Goal: Information Seeking & Learning: Learn about a topic

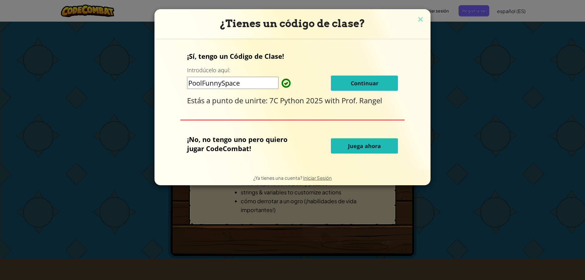
click at [364, 74] on div "¡Sí, tengo un Código de Clase! Introdúcelo aquí: PoolFunnySpace Continuar Estás…" at bounding box center [292, 79] width 211 height 54
click at [370, 78] on button "Continuar" at bounding box center [364, 83] width 67 height 15
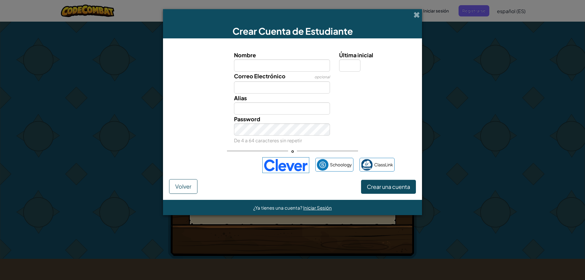
click at [299, 67] on input "Nombre" at bounding box center [282, 65] width 96 height 12
type input "[PERSON_NAME]"
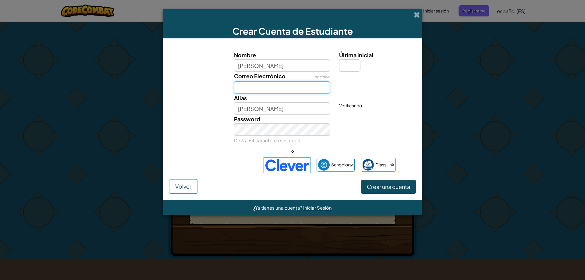
click at [314, 86] on input "Correo Electrónico" at bounding box center [282, 87] width 96 height 12
type input "[EMAIL_ADDRESS][DOMAIN_NAME]"
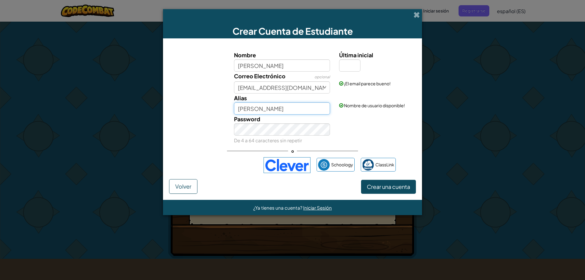
click at [282, 106] on input "[PERSON_NAME]" at bounding box center [282, 108] width 96 height 12
click at [295, 110] on input "[PERSON_NAME]" at bounding box center [282, 108] width 96 height 12
type input "E"
type input "¡Eviss!!"
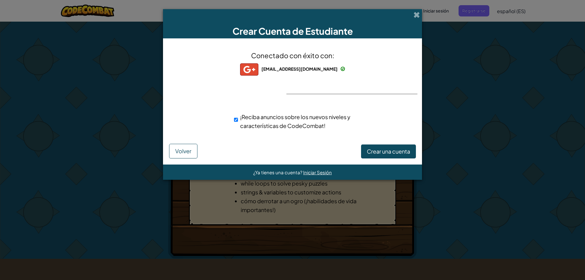
click at [351, 88] on div "Conectado con éxito con: eva.santos.alumno@javier.edu eva.santos.alumno@javier.…" at bounding box center [293, 94] width 244 height 99
click at [372, 153] on span "Crear una cuenta" at bounding box center [388, 151] width 43 height 7
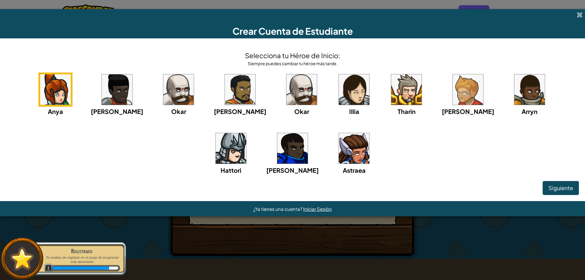
click at [339, 153] on img at bounding box center [354, 148] width 30 height 30
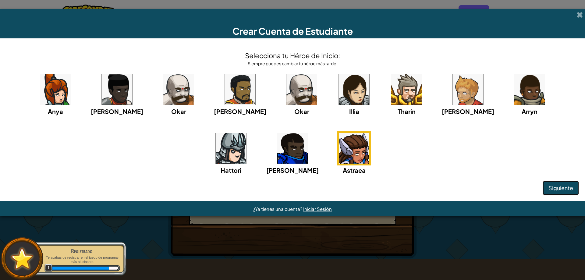
click at [564, 186] on span "Siguiente" at bounding box center [561, 187] width 25 height 7
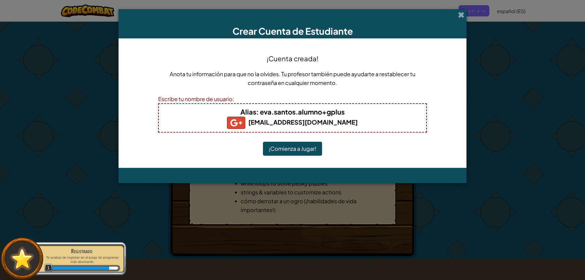
click at [303, 148] on button "¡Comienza a Jugar!" at bounding box center [292, 149] width 59 height 14
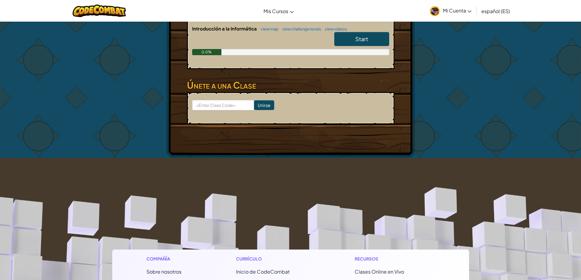
scroll to position [91, 0]
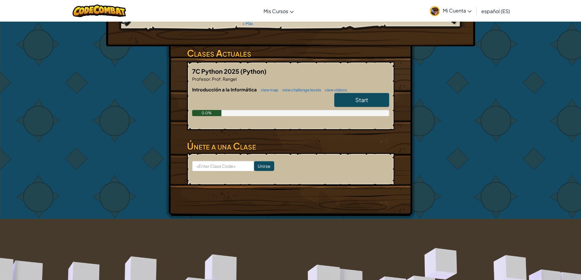
click at [361, 96] on span "Start" at bounding box center [361, 99] width 13 height 7
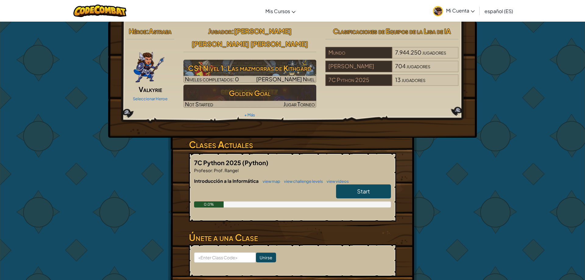
select select "es-ES"
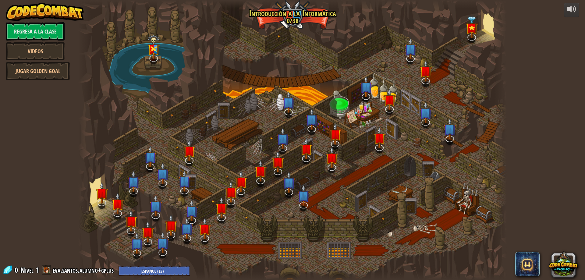
select select "es-ES"
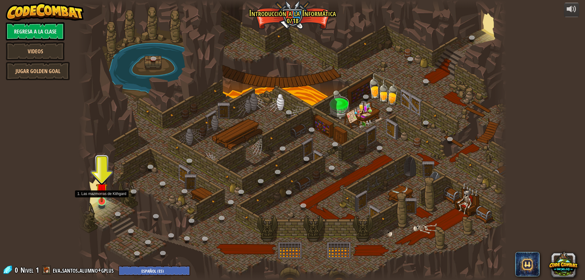
click at [104, 195] on img at bounding box center [102, 189] width 12 height 26
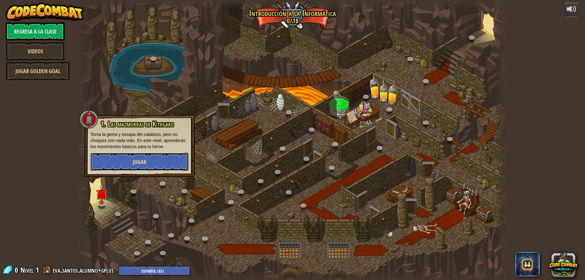
click at [154, 159] on button "Jugar" at bounding box center [140, 162] width 98 height 18
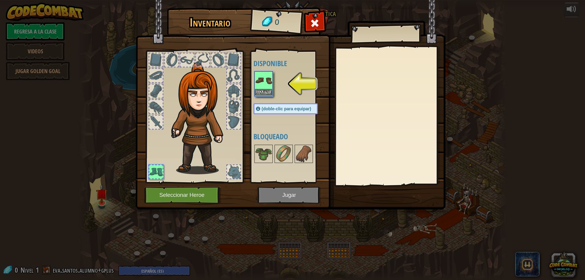
click at [267, 77] on img at bounding box center [263, 80] width 17 height 17
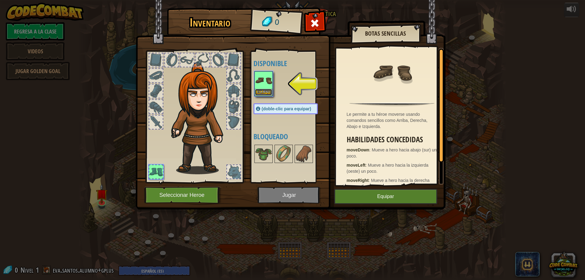
click at [264, 94] on button "Equipar" at bounding box center [263, 92] width 17 height 6
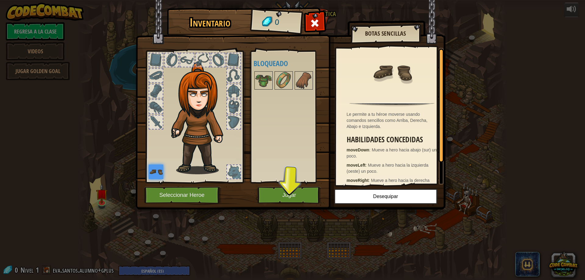
click at [292, 185] on img at bounding box center [291, 98] width 310 height 221
click at [293, 191] on button "Jugar" at bounding box center [290, 195] width 64 height 17
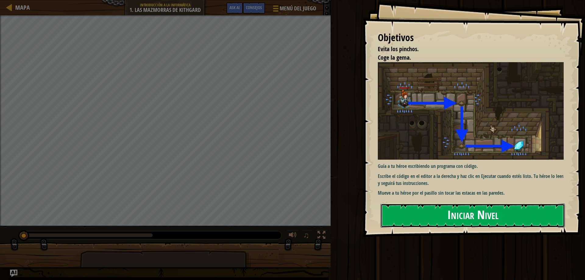
click at [487, 204] on button "Iniciar Nivel" at bounding box center [473, 216] width 184 height 24
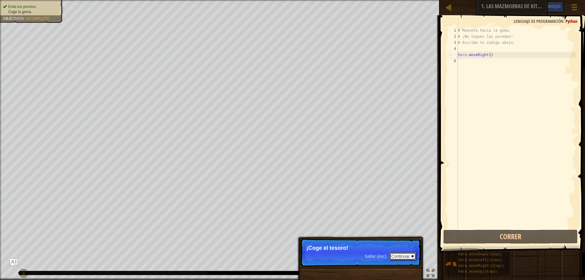
click at [402, 257] on button "Continuar" at bounding box center [403, 256] width 27 height 8
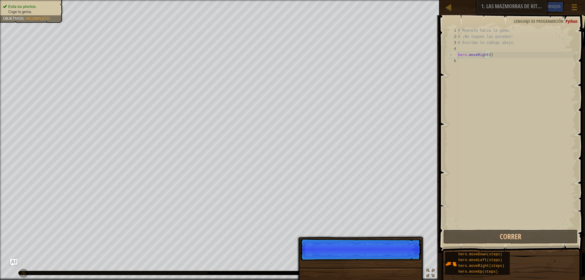
scroll to position [3, 2]
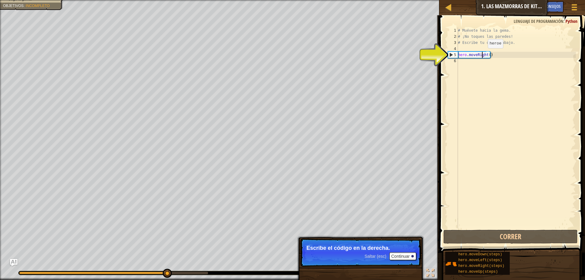
click at [483, 54] on div "# Muévete hacia la gema. # ¡No toques las paredes! # Escribe tu código abajo. h…" at bounding box center [516, 133] width 119 height 213
click at [487, 55] on div "# Muévete hacia la gema. # ¡No toques las paredes! # Escribe tu código abajo. h…" at bounding box center [516, 133] width 119 height 213
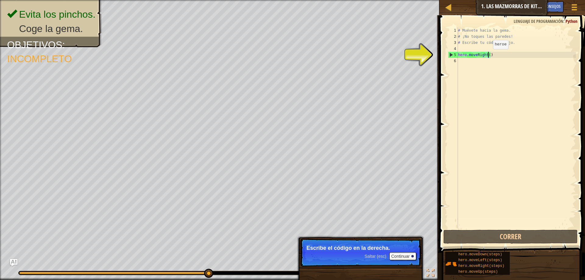
click at [488, 55] on div "# Muévete hacia la gema. # ¡No toques las paredes! # Escribe tu código abajo. h…" at bounding box center [516, 133] width 119 height 213
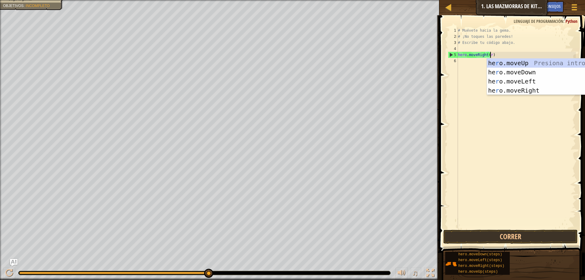
scroll to position [3, 2]
click at [527, 89] on div "he r o.moveUp Presiona intro he r o.moveDown Presiona intro he r o.moveLeft Pre…" at bounding box center [544, 86] width 115 height 55
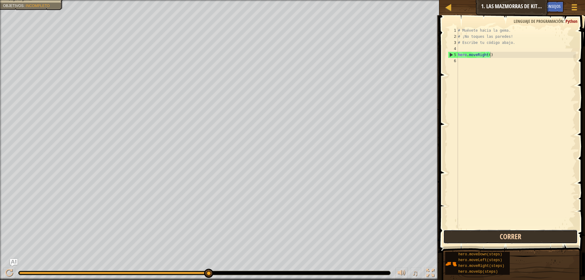
click at [505, 237] on button "Correr" at bounding box center [511, 237] width 134 height 14
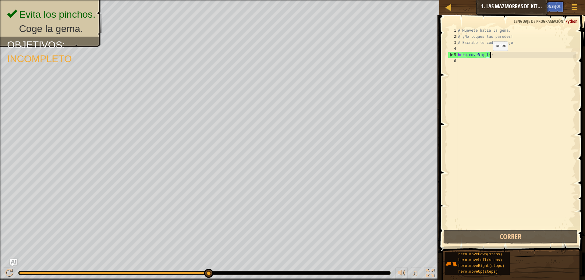
click at [488, 56] on div "# Muévete hacia la gema. # ¡No toques las paredes! # Escribe tu código abajo. h…" at bounding box center [516, 133] width 119 height 213
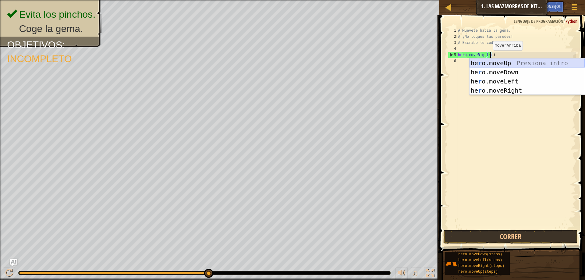
click at [513, 64] on div "he r o.moveUp Presiona intro he r o.moveDown Presiona intro he r o.moveLeft Pre…" at bounding box center [527, 86] width 115 height 55
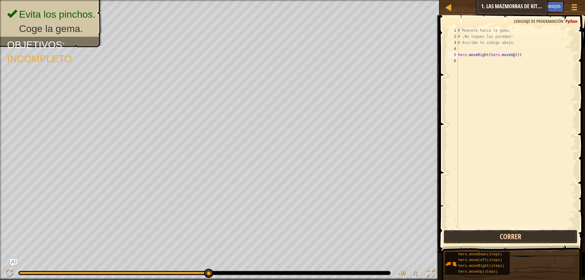
click at [517, 236] on button "Correr" at bounding box center [511, 237] width 134 height 14
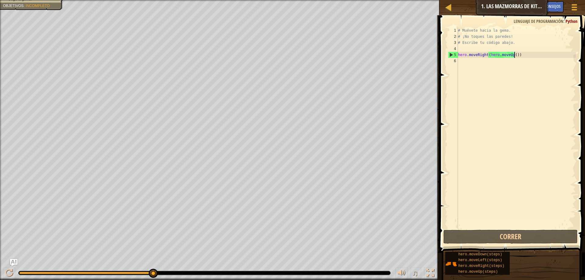
click at [515, 52] on div "# Muévete hacia la [PERSON_NAME]. # ¡No toques las [PERSON_NAME]! # Escribe tu …" at bounding box center [516, 133] width 119 height 213
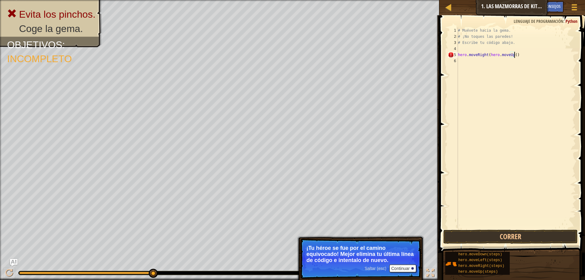
click at [519, 56] on div "# Muévete hacia la [PERSON_NAME]. # ¡No toques las [PERSON_NAME]! # Escribe tu …" at bounding box center [516, 133] width 119 height 213
type textarea "h"
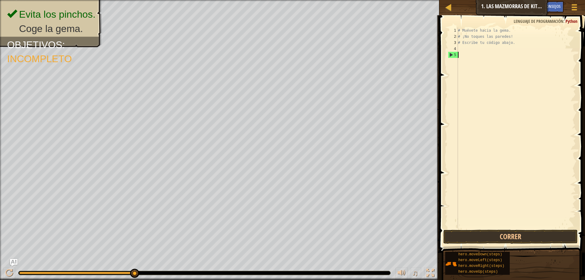
click at [463, 106] on div "# Muévete hacia la gema. # ¡No toques las paredes! # Escribe tu código abajo." at bounding box center [516, 133] width 119 height 213
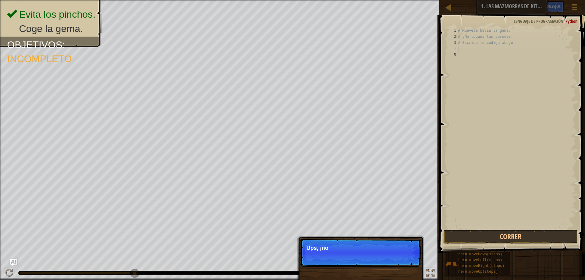
click at [459, 48] on div "# Muévete hacia la gema. # ¡No toques las paredes! # Escribe tu código abajo." at bounding box center [516, 133] width 119 height 213
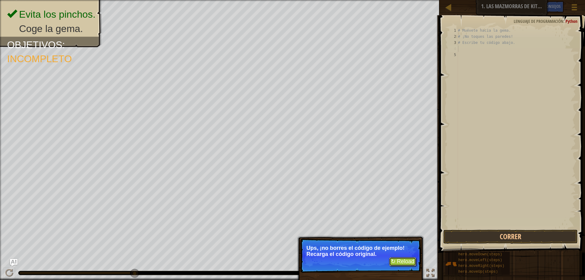
click at [399, 263] on button "↻ Reload" at bounding box center [402, 261] width 27 height 9
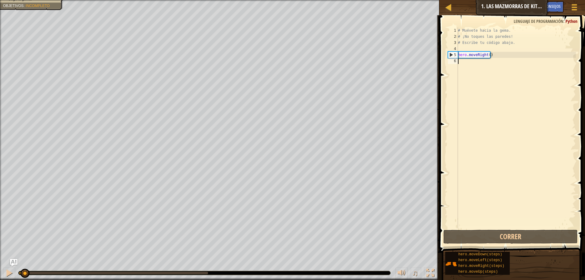
click at [489, 55] on div "# Muévete hacia la gema. # ¡No toques las paredes! # Escribe tu código abajo. h…" at bounding box center [516, 133] width 119 height 213
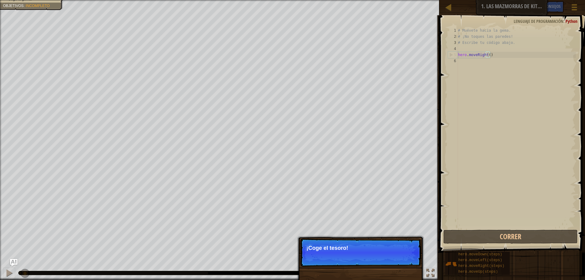
click at [355, 249] on p "¡Coge el tesoro!" at bounding box center [361, 248] width 108 height 6
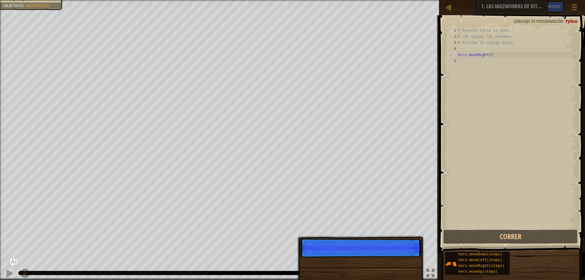
scroll to position [3, 2]
click at [396, 256] on p "Saltar (esc) Continuar" at bounding box center [360, 248] width 121 height 19
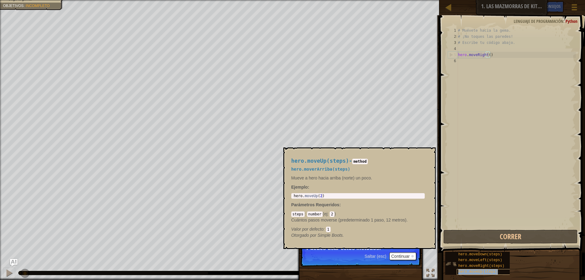
click at [470, 270] on span "hero.moveUp(steps)" at bounding box center [479, 272] width 40 height 4
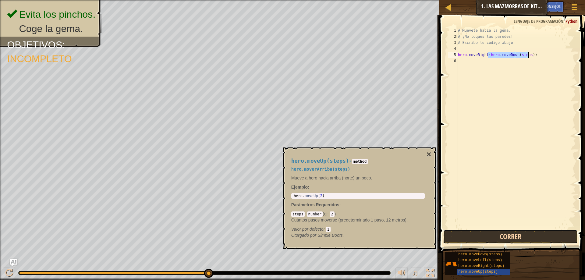
click at [512, 234] on button "Correr" at bounding box center [511, 237] width 134 height 14
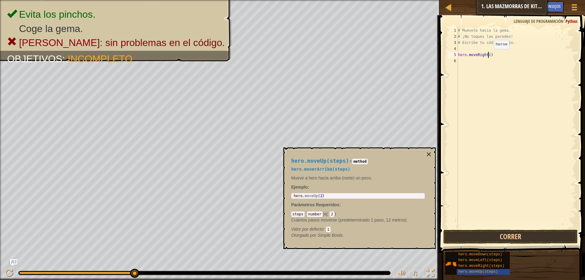
click at [489, 55] on div "# Muévete hacia la gema. # ¡No toques las paredes! # Escribe tu código abajo. h…" at bounding box center [516, 133] width 119 height 213
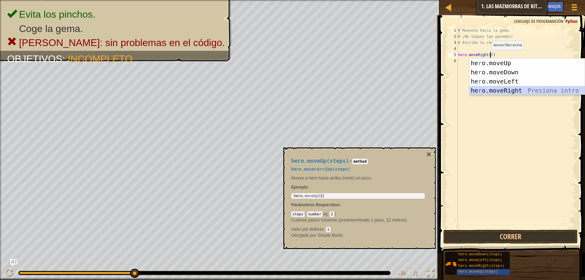
click at [510, 91] on div "he r o.moveUp Presiona intro he r o.moveDown Presiona intro he r o.moveLeft Pre…" at bounding box center [527, 86] width 115 height 55
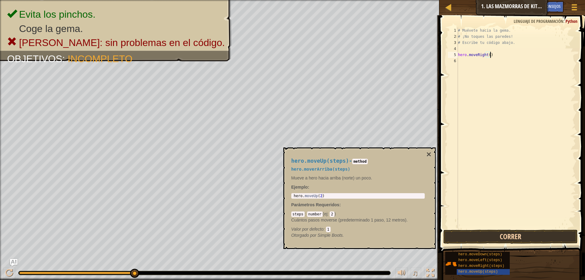
type textarea "hero.moveRight()"
click at [488, 241] on button "Correr" at bounding box center [511, 237] width 134 height 14
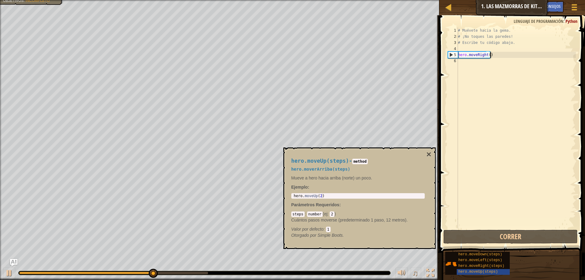
click at [494, 55] on div "# Muévete hacia la gema. # ¡No toques las paredes! # Escribe tu código abajo. h…" at bounding box center [516, 133] width 119 height 213
click at [491, 62] on div "# Muévete hacia la gema. # ¡No toques las paredes! # Escribe tu código abajo. h…" at bounding box center [516, 133] width 119 height 213
click at [477, 59] on div "# Muévete hacia la gema. # ¡No toques las paredes! # Escribe tu código abajo. h…" at bounding box center [516, 133] width 119 height 213
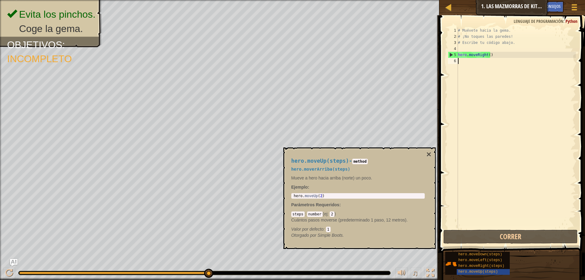
click at [471, 62] on div "# Muévete hacia la gema. # ¡No toques las paredes! # Escribe tu código abajo. h…" at bounding box center [516, 133] width 119 height 213
click at [500, 263] on div "hero.moveLeft(steps)" at bounding box center [486, 261] width 59 height 6
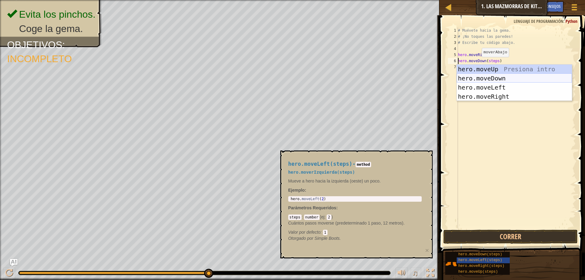
click at [503, 75] on div "hero.moveUp Presiona intro hero.moveDown Presiona intro hero.moveLeft Presiona …" at bounding box center [514, 92] width 115 height 55
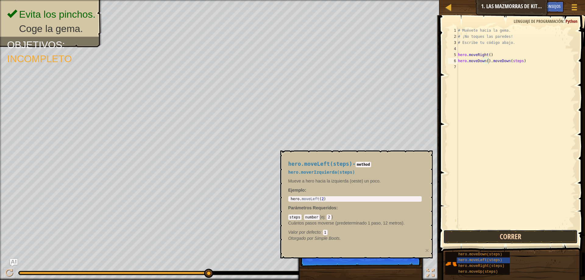
click at [483, 240] on button "Correr" at bounding box center [511, 237] width 134 height 14
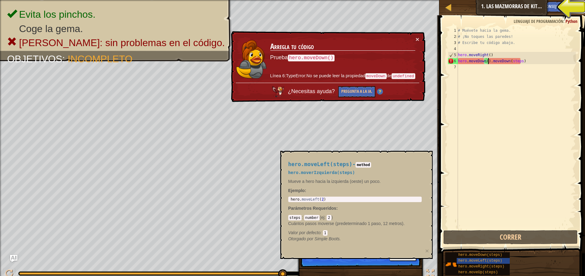
click at [515, 8] on div "Mapa Introducción a la Informática 1. Las mazmorras de Kithgard Menú del Juego …" at bounding box center [513, 7] width 146 height 15
click at [562, 5] on div "Consejos" at bounding box center [553, 6] width 22 height 11
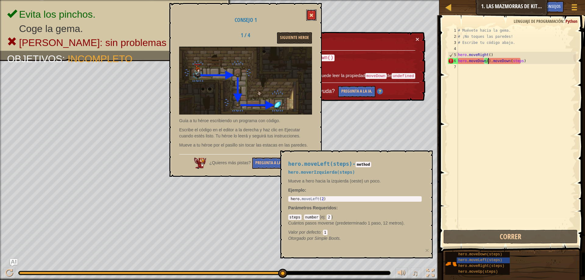
click at [311, 12] on button at bounding box center [311, 14] width 10 height 11
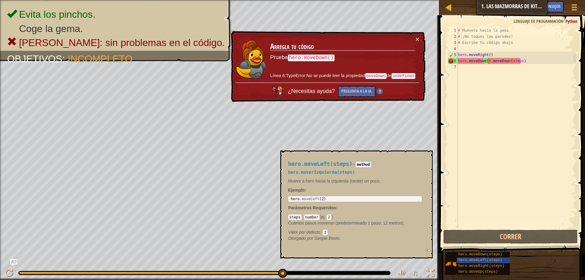
click at [522, 62] on div "# Muévete hacia la [PERSON_NAME]. # ¡No toques las [PERSON_NAME]! # Escribe tu …" at bounding box center [516, 133] width 119 height 213
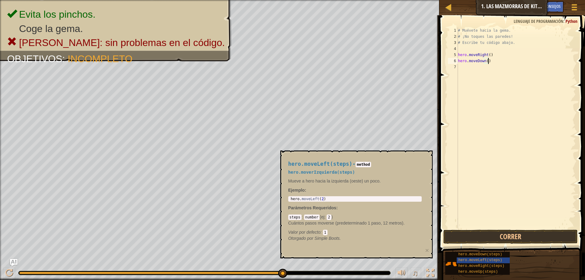
type textarea "hero.moveDown()."
click at [485, 61] on div "# Muévete hacia la [PERSON_NAME]. # ¡No toques las [PERSON_NAME]! # Escribe tu …" at bounding box center [516, 133] width 119 height 213
click at [483, 66] on div "# Muévete hacia la [PERSON_NAME]. # ¡No toques las [PERSON_NAME]! # Escribe tu …" at bounding box center [516, 133] width 119 height 213
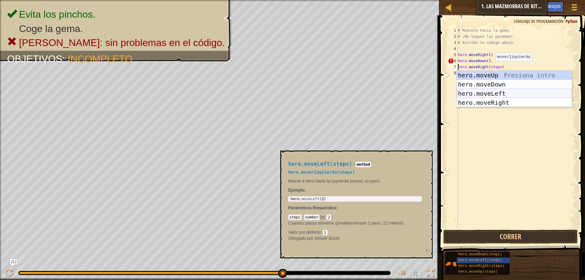
click at [509, 95] on div "hero.moveUp Presiona intro hero.moveDown Presiona intro hero.moveLeft Presiona …" at bounding box center [514, 98] width 115 height 55
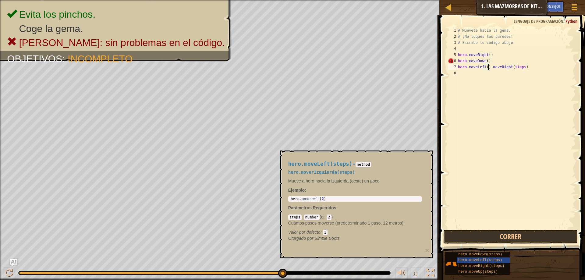
click at [524, 67] on div "# Muévete hacia la [PERSON_NAME]. # ¡No toques las [PERSON_NAME]! # Escribe tu …" at bounding box center [516, 133] width 119 height 213
click at [542, 242] on button "Correr" at bounding box center [511, 237] width 134 height 14
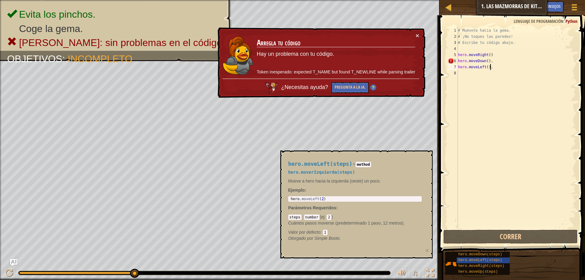
click at [492, 62] on div "# Muévete hacia la [PERSON_NAME]. # ¡No toques las [PERSON_NAME]! # Escribe tu …" at bounding box center [516, 133] width 119 height 213
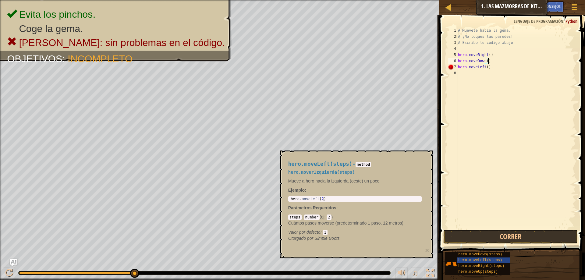
click at [493, 67] on div "# Muévete hacia la [PERSON_NAME]. # ¡No toques las [PERSON_NAME]! # Escribe tu …" at bounding box center [516, 133] width 119 height 213
click at [512, 231] on button "Correr" at bounding box center [511, 237] width 134 height 14
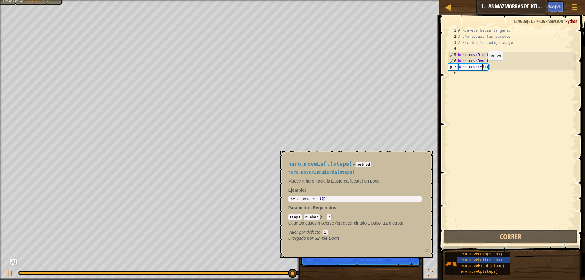
click at [483, 66] on div "# Muévete hacia la gema. # ¡No toques las paredes! # Escribe tu código abajo. h…" at bounding box center [516, 133] width 119 height 213
click at [487, 67] on div "# Muévete hacia la gema. # ¡No toques las paredes! # Escribe tu código abajo. h…" at bounding box center [516, 133] width 119 height 213
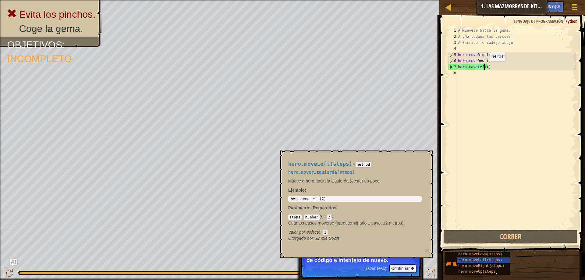
click at [485, 67] on div "# Muévete hacia la gema. # ¡No toques las paredes! # Escribe tu código abajo. h…" at bounding box center [516, 133] width 119 height 213
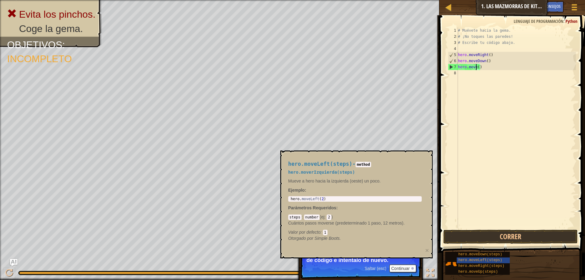
scroll to position [3, 2]
click at [479, 67] on div "# Muévete hacia la [PERSON_NAME]. # ¡No toques las [PERSON_NAME]! # Escribe tu …" at bounding box center [516, 133] width 119 height 213
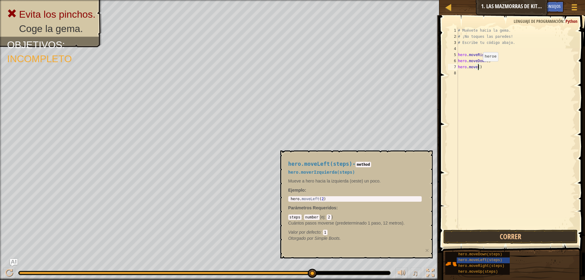
click at [478, 67] on div "# Muévete hacia la [PERSON_NAME]. # ¡No toques las [PERSON_NAME]! # Escribe tu …" at bounding box center [516, 133] width 119 height 213
click at [479, 67] on div "# Muévete hacia la [PERSON_NAME]. # ¡No toques las [PERSON_NAME]! # Escribe tu …" at bounding box center [516, 133] width 119 height 213
click at [460, 67] on div "# Muévete hacia la [PERSON_NAME]. # ¡No toques las [PERSON_NAME]! # Escribe tu …" at bounding box center [516, 133] width 119 height 213
type textarea "hero.moveRight(steps)"
click at [495, 121] on div "# Muévete hacia la gema. # ¡No toques las paredes! # Escribe tu código abajo. h…" at bounding box center [516, 133] width 119 height 213
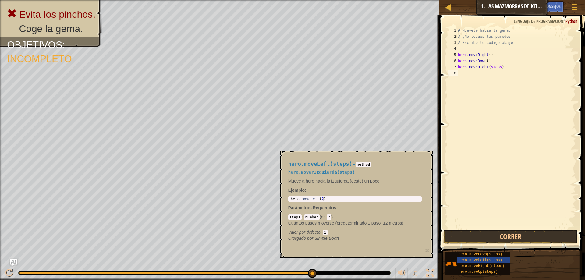
scroll to position [3, 0]
click at [516, 233] on button "Correr" at bounding box center [511, 237] width 134 height 14
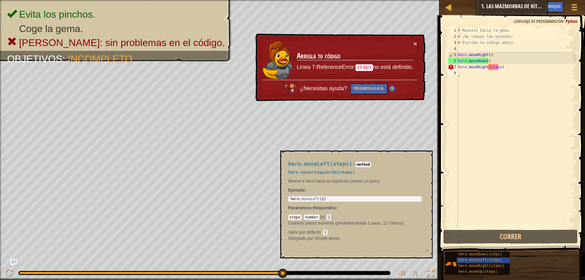
click at [413, 47] on td "Arregla tu código Línea 7:ReferenceError: steps no está definido." at bounding box center [355, 60] width 117 height 39
click at [417, 44] on button "×" at bounding box center [416, 44] width 4 height 6
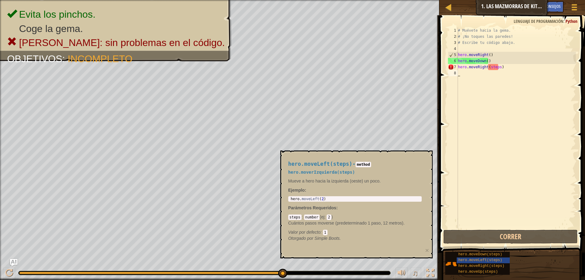
click at [491, 66] on div "# Muévete hacia la gema. # ¡No toques las paredes! # Escribe tu código abajo. h…" at bounding box center [516, 133] width 119 height 213
click at [496, 67] on div "# Muévete hacia la gema. # ¡No toques las paredes! # Escribe tu código abajo. h…" at bounding box center [516, 133] width 119 height 213
click at [499, 67] on div "# Muévete hacia la gema. # ¡No toques las paredes! # Escribe tu código abajo. h…" at bounding box center [516, 133] width 119 height 213
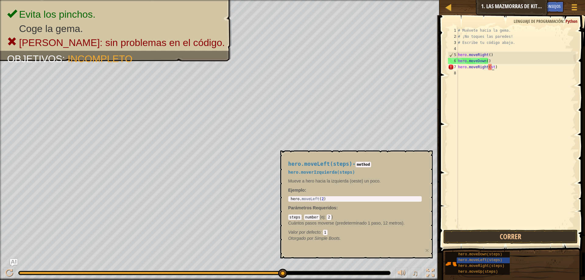
type textarea "hero.moveRight()"
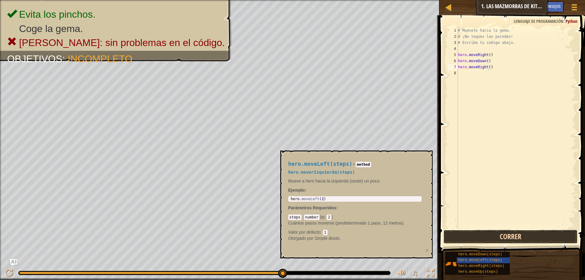
click at [503, 236] on button "Correr" at bounding box center [511, 237] width 134 height 14
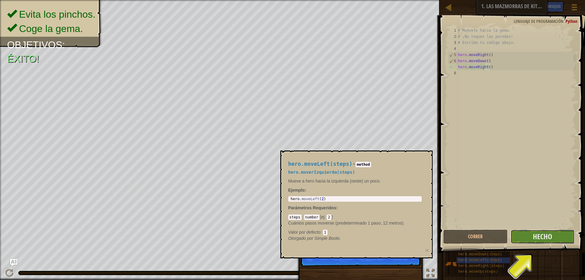
click at [521, 232] on button "Hecho" at bounding box center [543, 237] width 64 height 14
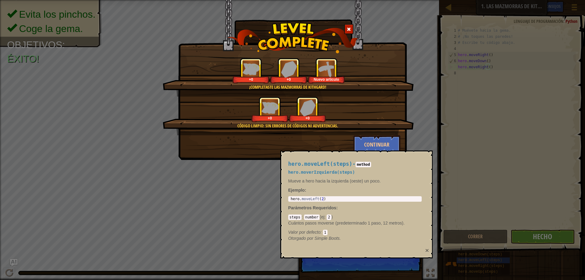
click at [426, 251] on button "×" at bounding box center [427, 250] width 4 height 6
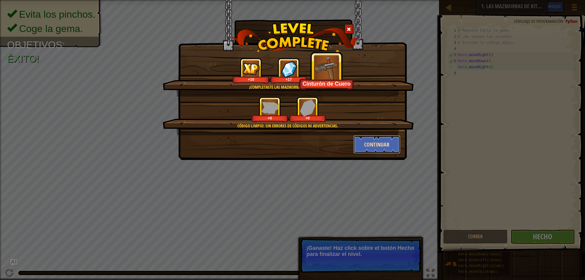
click at [383, 141] on button "Continuar" at bounding box center [377, 144] width 47 height 18
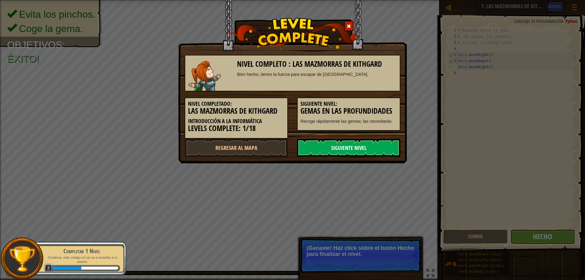
click at [358, 148] on link "Siguiente nivel" at bounding box center [348, 148] width 103 height 18
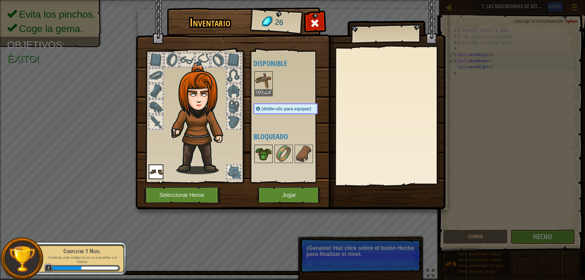
click at [269, 159] on img at bounding box center [263, 153] width 17 height 17
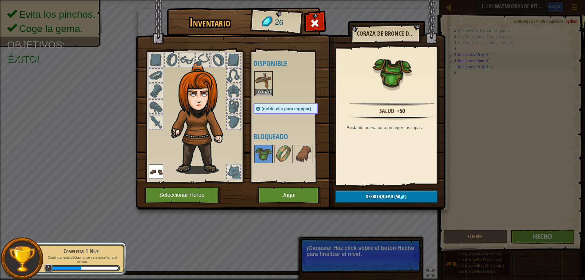
click at [259, 78] on img at bounding box center [263, 80] width 17 height 17
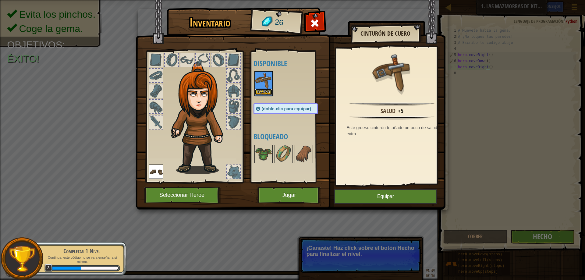
click at [269, 93] on button "Equipar" at bounding box center [263, 92] width 17 height 6
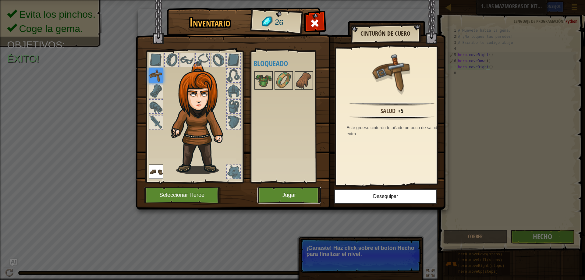
click at [287, 196] on button "Jugar" at bounding box center [290, 195] width 64 height 17
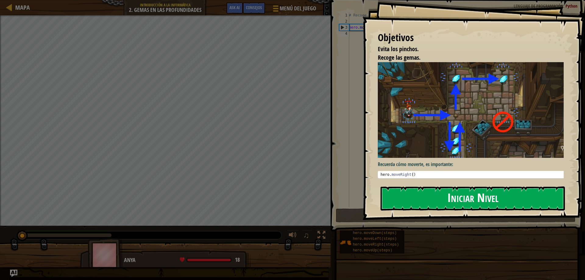
click at [399, 191] on button "Iniciar Nivel" at bounding box center [473, 199] width 184 height 24
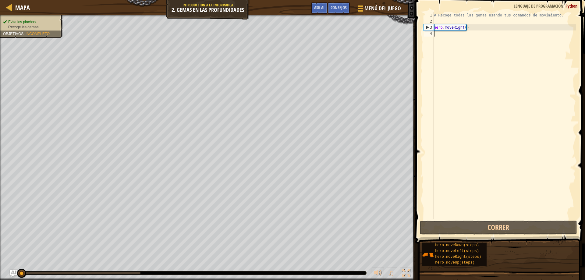
click at [460, 34] on div "# Recoge todas las gemas usando tus comandos de movimiento. hero . moveRight ( )" at bounding box center [504, 122] width 143 height 220
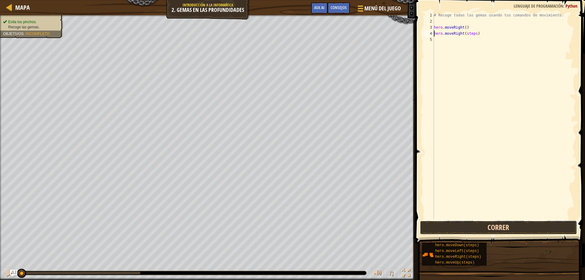
click at [473, 223] on button "Correr" at bounding box center [499, 228] width 158 height 14
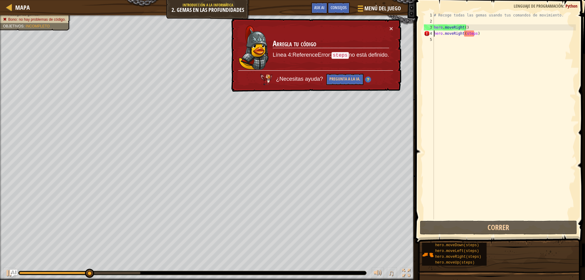
click at [474, 34] on div "# Recoge todas las gemas usando tus comandos de movimiento. hero . moveRight ( …" at bounding box center [504, 122] width 143 height 220
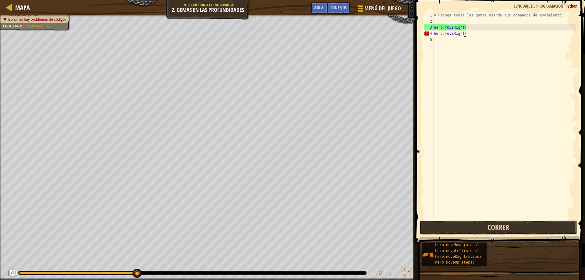
type textarea "hero.moveRight()"
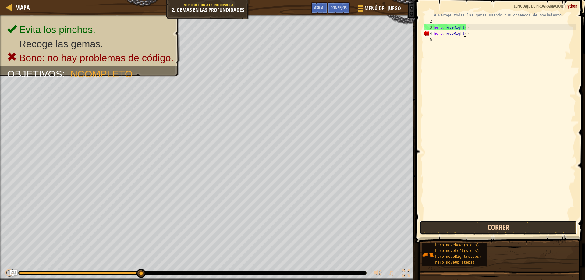
click at [501, 231] on button "Correr" at bounding box center [499, 228] width 158 height 14
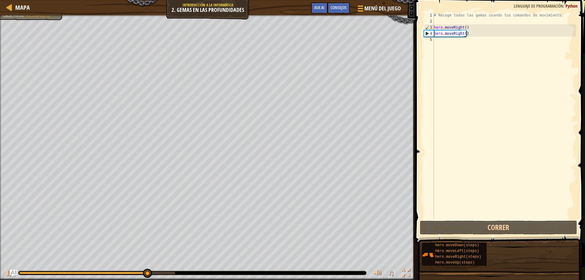
click at [452, 40] on div "# Recoge todas las gemas usando tus comandos de movimiento. hero . moveRight ( …" at bounding box center [504, 122] width 143 height 220
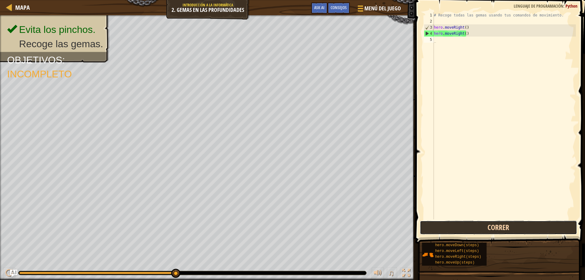
click at [452, 222] on button "Correr" at bounding box center [499, 228] width 158 height 14
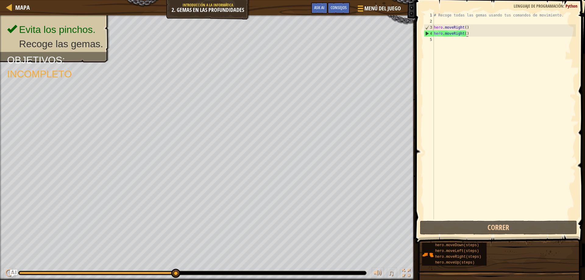
click at [467, 34] on div "# Recoge todas las gemas usando tus comandos de movimiento. hero . moveRight ( …" at bounding box center [504, 122] width 143 height 220
click at [462, 34] on div "# Recoge todas las gemas usando tus comandos de movimiento. hero . moveRight ( …" at bounding box center [504, 122] width 143 height 220
click at [467, 34] on div "# Recoge todas las gemas usando tus comandos de movimiento. hero . moveRight ( …" at bounding box center [504, 122] width 143 height 220
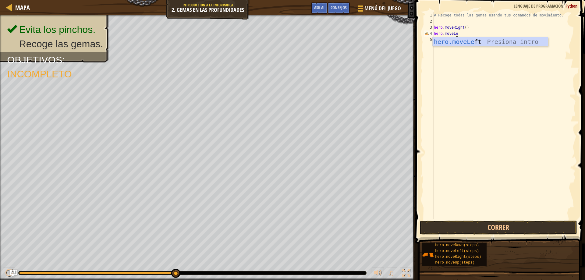
scroll to position [3, 2]
type textarea "hero.moveLeft"
click at [508, 42] on div "hero.moveLeft Presiona intro" at bounding box center [490, 50] width 115 height 27
click at [488, 227] on button "Correr" at bounding box center [499, 228] width 158 height 14
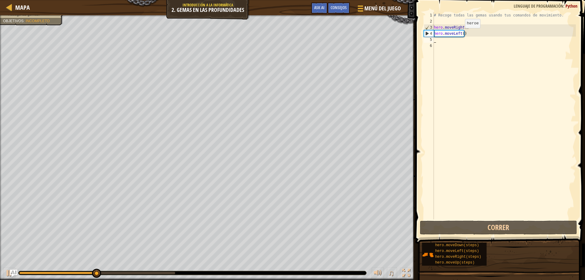
click at [460, 34] on div "# Recoge todas las gemas usando tus comandos de movimiento. hero . moveRight ( …" at bounding box center [504, 122] width 143 height 220
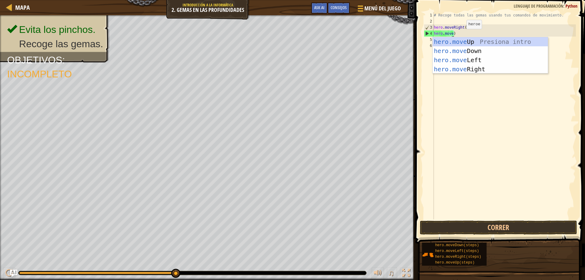
type textarea "hero.moveRigh()"
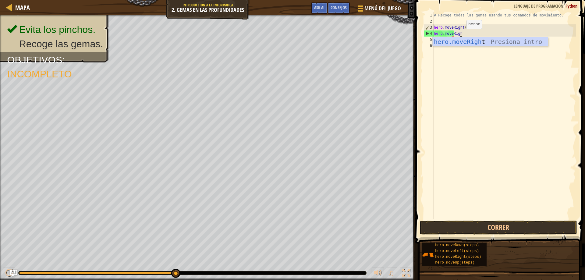
scroll to position [3, 2]
click at [475, 40] on div "hero.moveRigh t Presiona intro" at bounding box center [490, 50] width 115 height 27
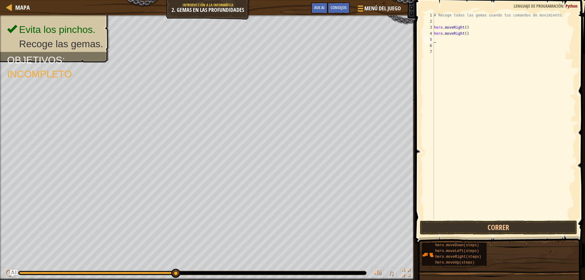
scroll to position [3, 0]
click at [509, 222] on button "Correr" at bounding box center [499, 228] width 158 height 14
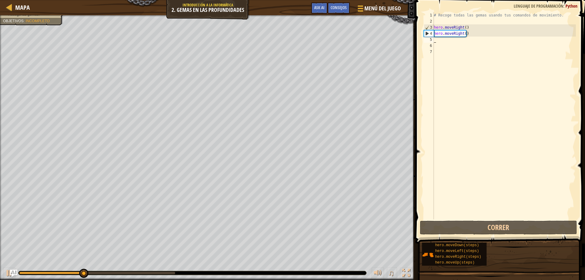
click at [457, 39] on div "# Recoge todas las gemas usando tus comandos de movimiento. hero . moveRight ( …" at bounding box center [504, 122] width 143 height 220
click at [447, 41] on div "# Recoge todas las gemas usando tus comandos de movimiento. hero . moveRight ( …" at bounding box center [504, 122] width 143 height 220
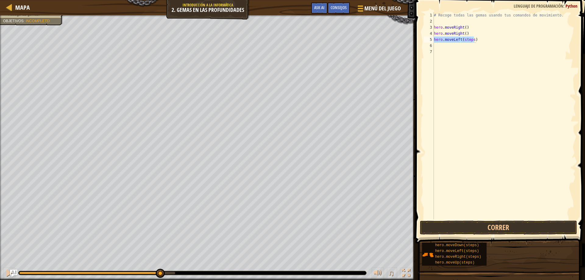
click at [471, 39] on div "# Recoge todas las gemas usando tus comandos de movimiento. hero . moveRight ( …" at bounding box center [504, 115] width 143 height 207
click at [471, 39] on div "# Recoge todas las gemas usando tus comandos de movimiento. hero . moveRight ( …" at bounding box center [504, 122] width 143 height 220
click at [462, 42] on div "# Recoge todas las gemas usando tus comandos de movimiento. hero . moveRight ( …" at bounding box center [504, 122] width 143 height 220
click at [461, 41] on div "# Recoge todas las gemas usando tus comandos de movimiento. hero . moveRight ( …" at bounding box center [504, 122] width 143 height 220
click at [467, 40] on div "# Recoge todas las gemas usando tus comandos de movimiento. hero . moveRight ( …" at bounding box center [504, 122] width 143 height 220
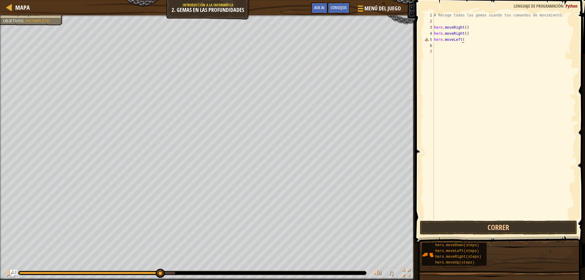
type textarea "hero.moveLeft()"
click at [473, 128] on div "# Recoge todas las gemas usando tus comandos de movimiento. hero . moveRight ( …" at bounding box center [504, 122] width 143 height 220
click at [501, 228] on button "Correr" at bounding box center [499, 228] width 158 height 14
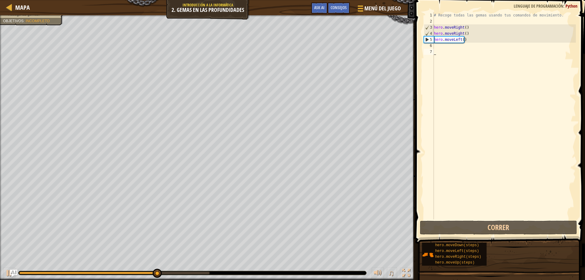
click at [461, 46] on div "# Recoge todas las gemas usando tus comandos de movimiento. hero . moveRight ( …" at bounding box center [504, 122] width 143 height 220
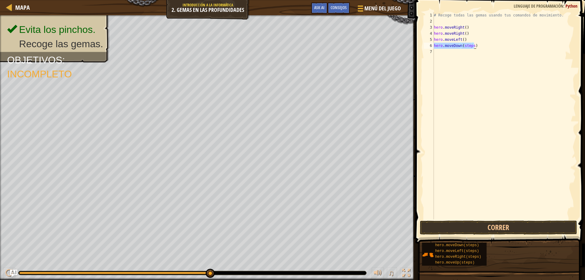
click at [473, 45] on div "# Recoge todas las gemas usando tus comandos de movimiento. hero . moveRight ( …" at bounding box center [504, 115] width 143 height 207
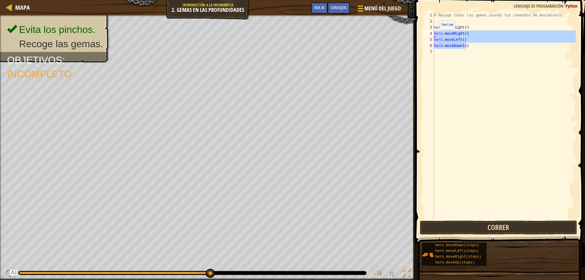
drag, startPoint x: 473, startPoint y: 46, endPoint x: 435, endPoint y: 36, distance: 39.7
click at [435, 36] on div "# Recoge todas las gemas usando tus comandos de movimiento. hero . moveRight ( …" at bounding box center [504, 122] width 143 height 220
type textarea "hero.moveRight() hero.moveLeft()"
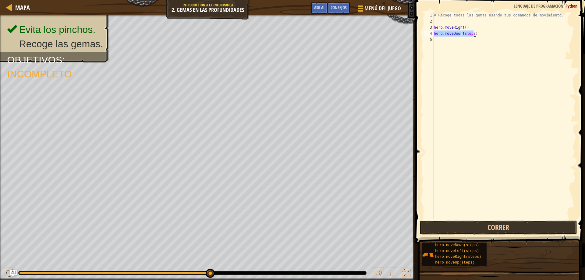
click at [472, 32] on div "# Recoge todas las gemas usando tus comandos de movimiento. hero . moveRight ( …" at bounding box center [504, 115] width 143 height 207
type textarea "hero.moveDown()"
click at [503, 228] on button "Correr" at bounding box center [499, 228] width 158 height 14
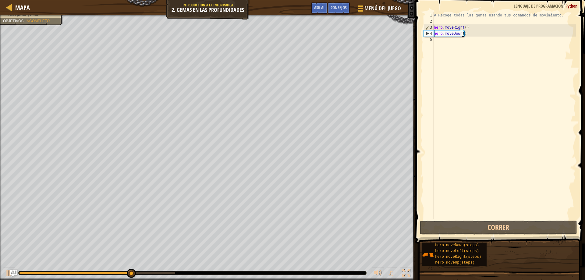
click at [463, 40] on div "# Recoge todas las gemas usando tus comandos de movimiento. hero . moveRight ( …" at bounding box center [504, 122] width 143 height 220
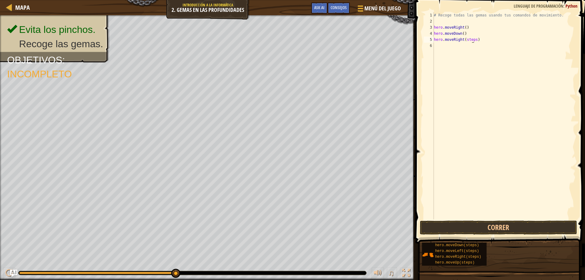
click at [473, 40] on div "# Recoge todas las gemas usando tus comandos de movimiento. hero . moveRight ( …" at bounding box center [504, 122] width 143 height 220
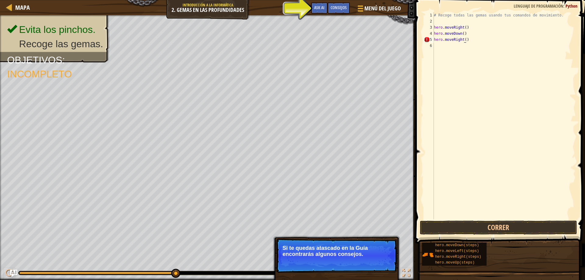
scroll to position [3, 2]
click at [500, 226] on button "Correr" at bounding box center [499, 228] width 158 height 14
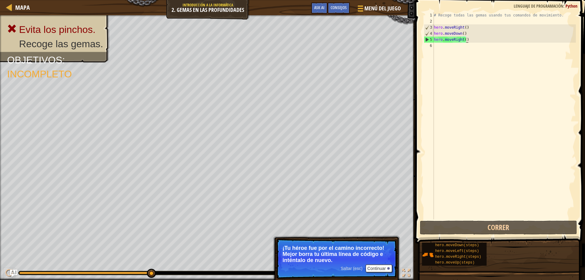
click at [472, 39] on div "# Recoge todas las gemas usando tus comandos de movimiento. hero . moveRight ( …" at bounding box center [504, 122] width 143 height 220
click at [462, 40] on div "# Recoge todas las gemas usando tus comandos de movimiento. hero . moveRight ( …" at bounding box center [504, 122] width 143 height 220
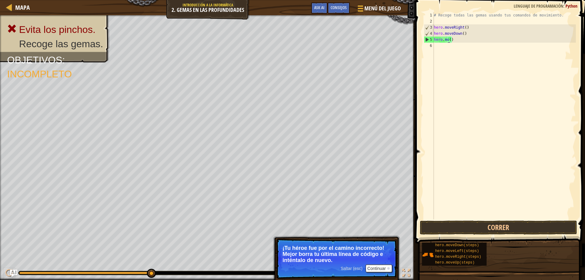
type textarea "hero.m()"
click at [455, 43] on div "# Recoge todas las gemas usando tus comandos de movimiento. hero . moveRight ( …" at bounding box center [504, 122] width 143 height 220
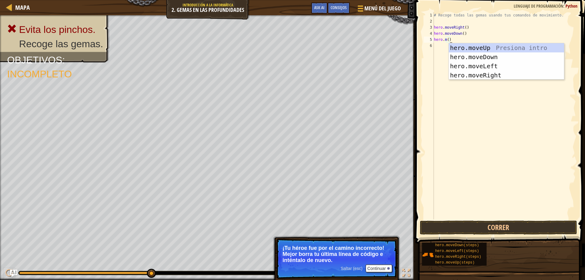
click at [452, 41] on div "# Recoge todas las gemas usando tus comandos de movimiento. hero . moveRight ( …" at bounding box center [504, 122] width 143 height 220
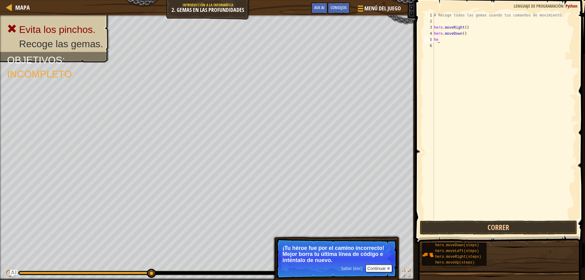
type textarea "h"
click at [384, 269] on button "Continuar" at bounding box center [379, 269] width 27 height 8
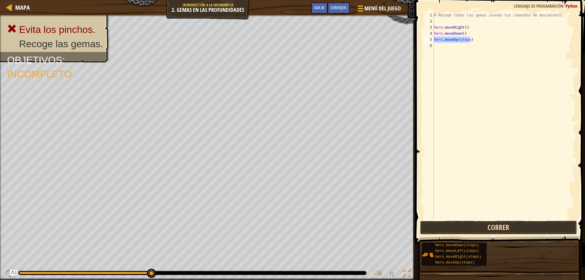
click at [497, 227] on button "Correr" at bounding box center [499, 228] width 158 height 14
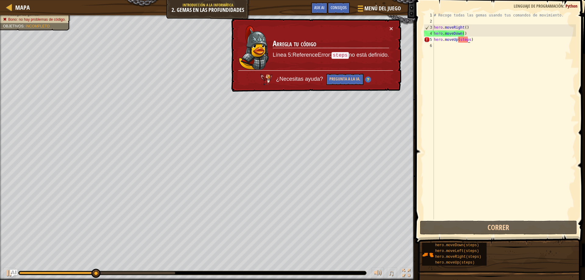
click at [469, 41] on div "# Recoge todas las gemas usando tus comandos de movimiento. hero . moveRight ( …" at bounding box center [504, 122] width 143 height 220
click at [467, 41] on div "# Recoge todas las gemas usando tus comandos de movimiento. hero . moveRight ( …" at bounding box center [504, 122] width 143 height 220
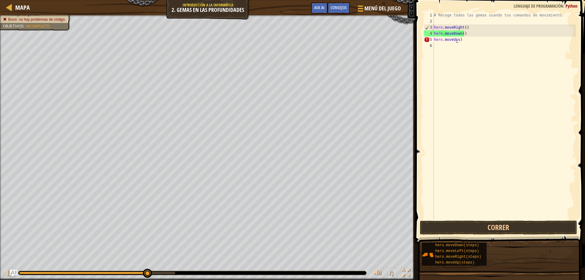
click at [460, 41] on div "# Recoge todas las gemas usando tus comandos de movimiento. hero . moveRight ( …" at bounding box center [504, 122] width 143 height 220
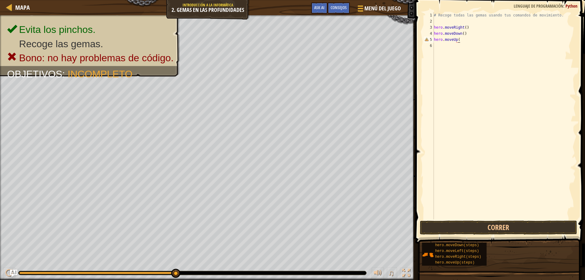
scroll to position [3, 2]
type textarea "hero.moveUp()"
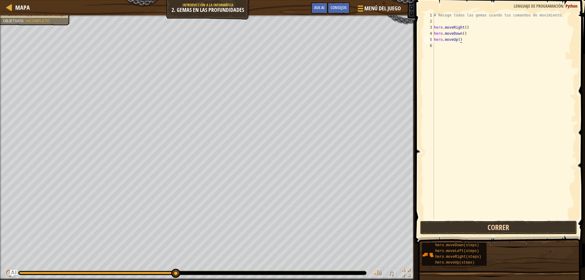
click at [455, 229] on button "Correr" at bounding box center [499, 228] width 158 height 14
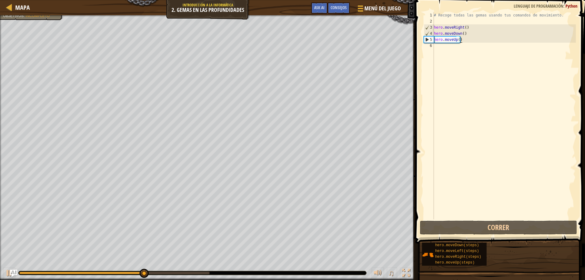
click at [458, 46] on div "# Recoge todas las gemas usando tus comandos de movimiento. hero . moveRight ( …" at bounding box center [504, 122] width 143 height 220
click at [472, 41] on div "# Recoge todas las gemas usando tus comandos de movimiento. hero . moveRight ( …" at bounding box center [504, 122] width 143 height 220
type textarea "hero.moveUp()"
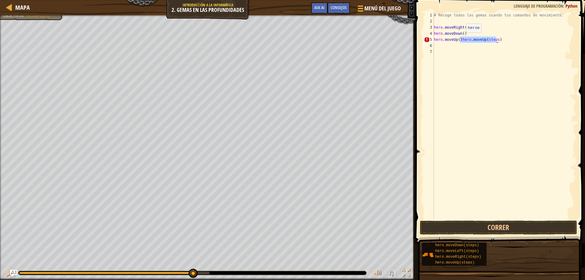
click at [460, 39] on div "# Recoge todas las gemas usando tus comandos de movimiento. hero . moveRight ( …" at bounding box center [504, 115] width 143 height 207
click at [468, 46] on div "# Recoge todas las gemas usando tus comandos de movimiento. hero . moveRight ( …" at bounding box center [504, 122] width 143 height 220
type textarea "hero.moveUp()"
click at [505, 220] on span at bounding box center [501, 113] width 175 height 262
click at [506, 223] on button "Correr" at bounding box center [499, 228] width 158 height 14
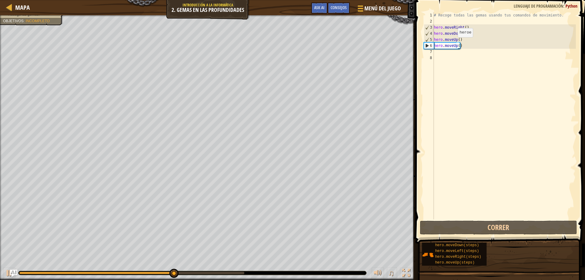
click at [461, 46] on div "# Recoge todas las gemas usando tus comandos de movimiento. hero . moveRight ( …" at bounding box center [504, 122] width 143 height 220
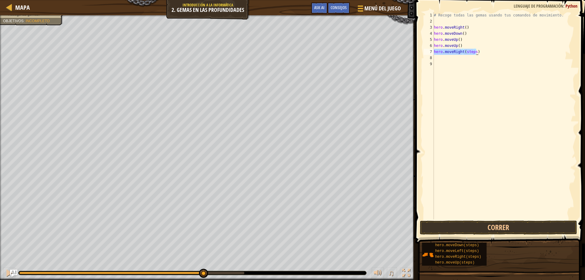
click at [474, 50] on div "# Recoge todas las gemas usando tus comandos de movimiento. hero . moveRight ( …" at bounding box center [504, 115] width 143 height 207
type textarea "hero.moveRight()"
click at [516, 231] on button "Correr" at bounding box center [499, 228] width 158 height 14
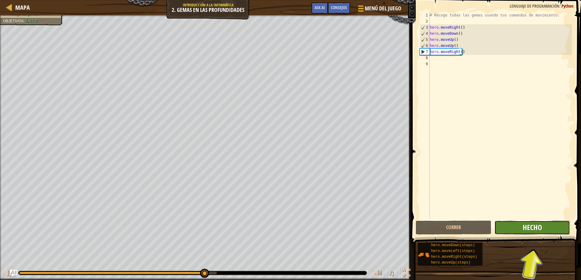
click at [539, 229] on span "Hecho" at bounding box center [532, 228] width 19 height 10
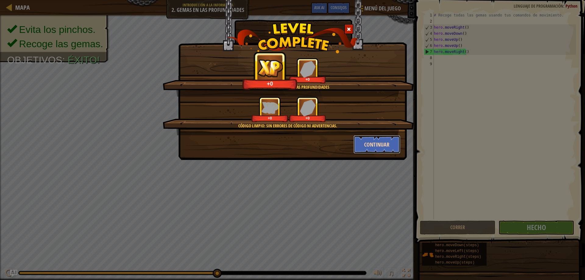
click at [376, 143] on button "Continuar" at bounding box center [377, 144] width 47 height 18
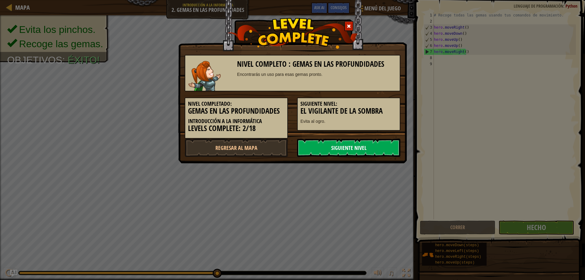
click at [334, 151] on link "Siguiente nivel" at bounding box center [348, 148] width 103 height 18
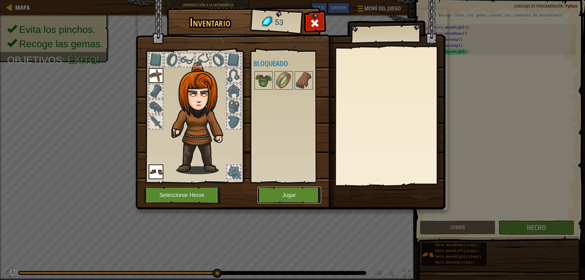
click at [295, 192] on button "Jugar" at bounding box center [290, 195] width 64 height 17
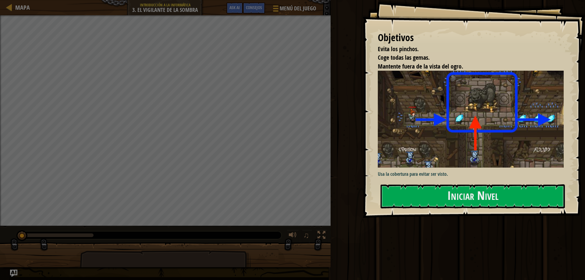
click at [463, 209] on div "Objetivos Evita los [PERSON_NAME]. Coge todas las gemas. Mantente fuera de la v…" at bounding box center [474, 109] width 223 height 218
click at [432, 202] on button "Iniciar Nivel" at bounding box center [473, 196] width 184 height 24
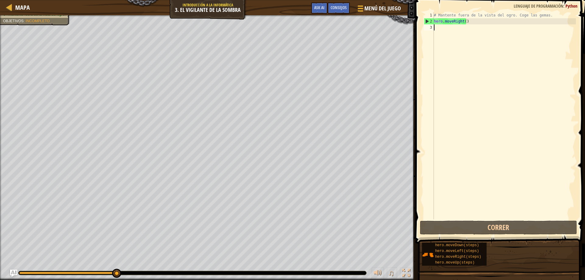
click at [438, 26] on div "# Mantente fuera de la vista del ogro. Coge las gemas. hero . moveRight ( )" at bounding box center [504, 122] width 143 height 220
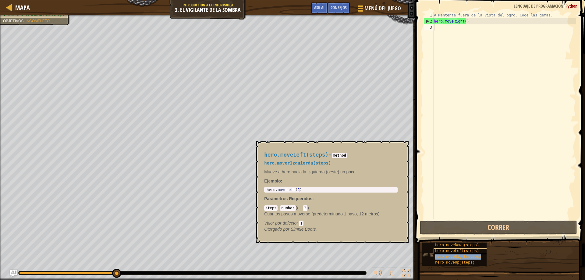
type textarea "hero.moveRight(steps)"
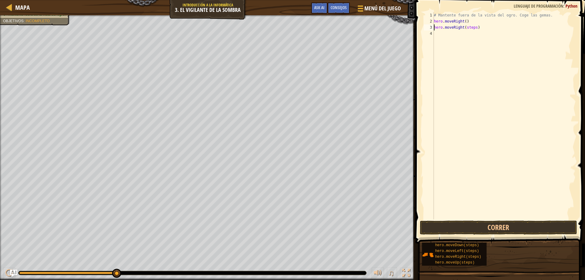
click at [474, 30] on div "# Mantente fuera de la vista del ogro. Coge las gemas. hero . moveRight ( ) her…" at bounding box center [504, 122] width 143 height 220
click at [474, 29] on div "# Mantente fuera de la vista del ogro. Coge las gemas. hero . moveRight ( ) her…" at bounding box center [504, 122] width 143 height 220
click at [494, 228] on button "Correr" at bounding box center [499, 228] width 158 height 14
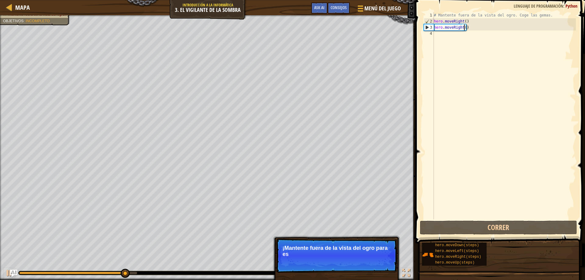
click at [472, 29] on div "# Mantente fuera de la vista del ogro. Coge las gemas. hero . moveRight ( ) her…" at bounding box center [504, 122] width 143 height 220
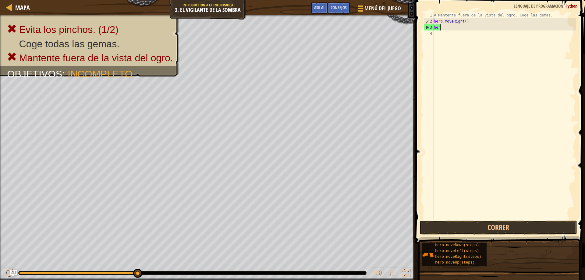
type textarea "h"
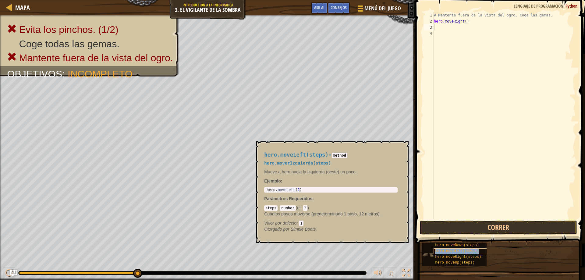
click at [474, 254] on div "hero.moveLeft(steps)" at bounding box center [463, 252] width 59 height 6
click at [469, 250] on span "hero.moveLeft(steps)" at bounding box center [457, 251] width 44 height 4
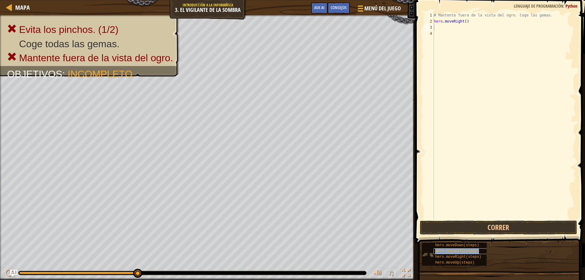
click at [469, 250] on span "hero.moveLeft(steps)" at bounding box center [457, 251] width 44 height 4
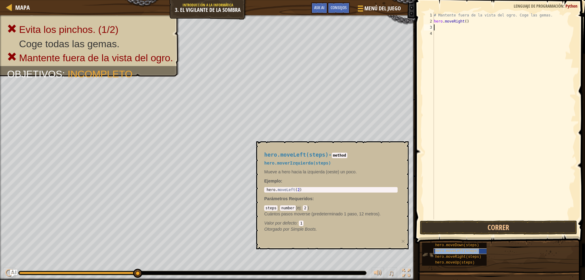
click at [469, 250] on span "hero.moveLeft(steps)" at bounding box center [457, 251] width 44 height 4
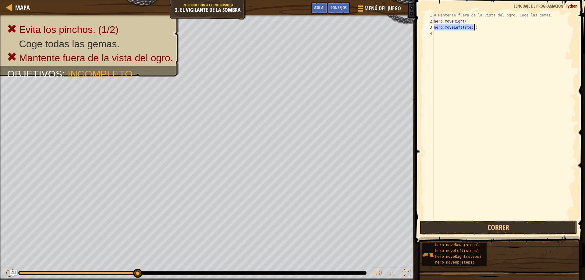
click at [471, 27] on div "# Mantente fuera de la vista del ogro. Coge las gemas. hero . moveRight ( ) her…" at bounding box center [504, 115] width 143 height 207
click at [472, 27] on div "# Mantente fuera de la vista del ogro. Coge las gemas. hero . moveRight ( ) her…" at bounding box center [504, 115] width 143 height 207
click at [495, 227] on button "Correr" at bounding box center [499, 228] width 158 height 14
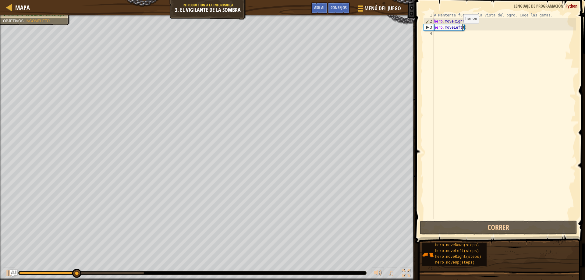
click at [460, 30] on div "# Mantente fuera de la vista del ogro. Coge las gemas. hero . moveRight ( ) her…" at bounding box center [504, 122] width 143 height 220
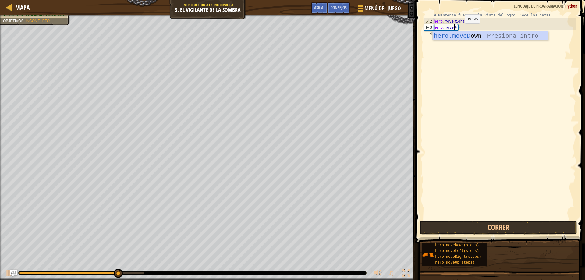
scroll to position [3, 2]
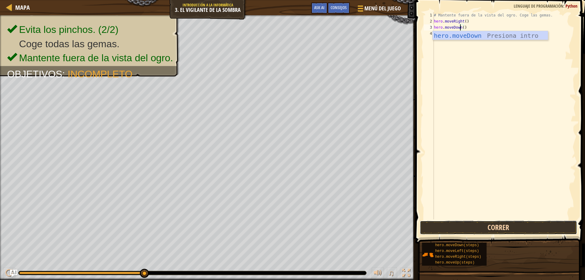
click at [496, 223] on button "Correr" at bounding box center [499, 228] width 158 height 14
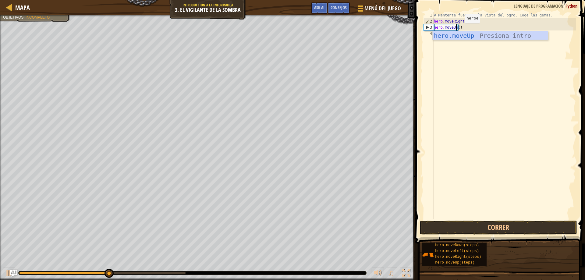
scroll to position [3, 2]
type textarea "hero.moveUp()"
click at [468, 227] on button "Correr" at bounding box center [499, 228] width 158 height 14
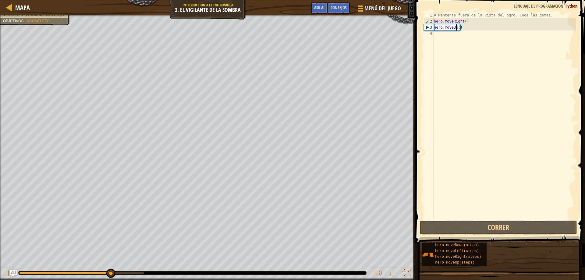
click at [470, 28] on div "# Mantente fuera de la vista del ogro. Coge las gemas. hero . moveRight ( ) her…" at bounding box center [504, 122] width 143 height 220
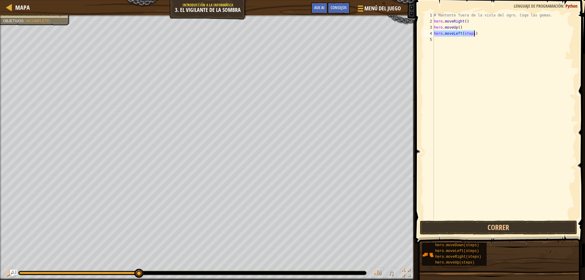
click at [473, 34] on div "# Mantente fuera de la vista del ogro. Coge las gemas. hero . moveRight ( ) her…" at bounding box center [504, 115] width 143 height 207
click at [472, 34] on div "# Mantente fuera de la vista del ogro. Coge las gemas. hero . moveRight ( ) her…" at bounding box center [504, 122] width 143 height 220
type textarea "hero.moveLeft()"
click at [496, 217] on div "# Mantente fuera de la vista del ogro. Coge las gemas. hero . moveRight ( ) her…" at bounding box center [504, 122] width 143 height 220
click at [496, 224] on button "Correr" at bounding box center [499, 228] width 158 height 14
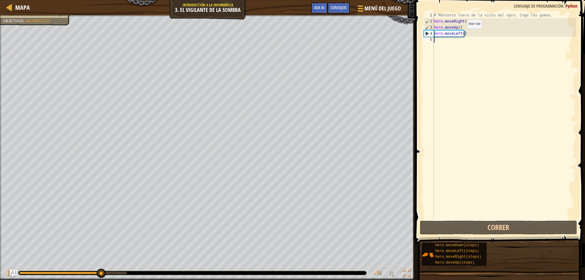
click at [460, 35] on div "# Mantente fuera de la vista del ogro. Coge las gemas. hero . moveRight ( ) her…" at bounding box center [504, 122] width 143 height 220
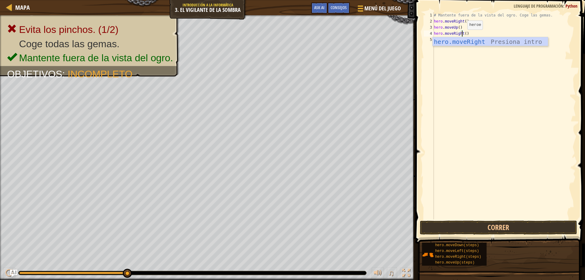
scroll to position [3, 2]
type textarea "hero.moveRight()"
click at [488, 222] on button "Correr" at bounding box center [499, 228] width 158 height 14
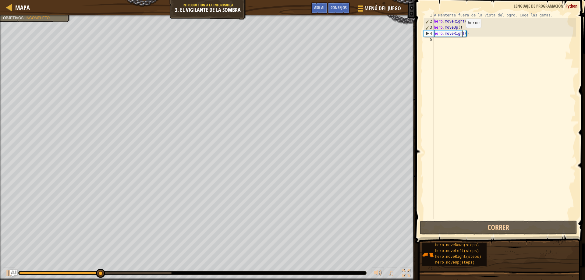
click at [478, 34] on div "# Mantente fuera de la vista del ogro. Coge las gemas. hero . moveRight ( ) her…" at bounding box center [504, 122] width 143 height 220
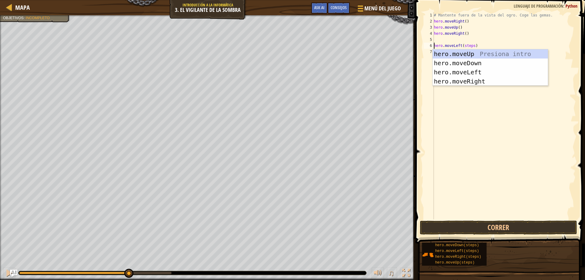
click at [472, 45] on div "# Mantente fuera de la vista del ogro. Coge las gemas. hero . moveRight ( ) her…" at bounding box center [504, 122] width 143 height 220
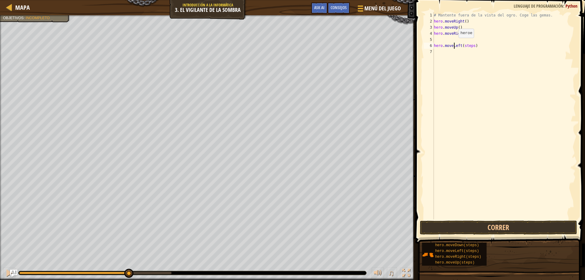
drag, startPoint x: 454, startPoint y: 45, endPoint x: 453, endPoint y: 41, distance: 4.5
click at [453, 41] on div "# Mantente fuera de la vista del ogro. Coge las gemas. hero . moveRight ( ) her…" at bounding box center [504, 122] width 143 height 220
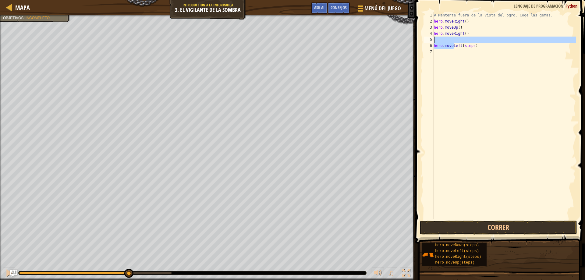
type textarea "hero.moveLeft(steps)"
click at [437, 38] on div "# Mantente fuera de la vista del ogro. Coge las gemas. hero . moveRight ( ) her…" at bounding box center [504, 115] width 143 height 207
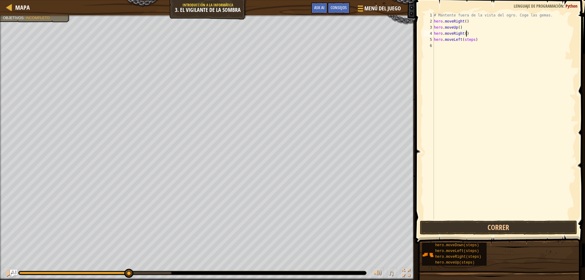
click at [471, 41] on div "# Mantente fuera de la vista del ogro. Coge las gemas. hero . moveRight ( ) her…" at bounding box center [504, 122] width 143 height 220
click at [473, 41] on div "# Mantente fuera de la vista del ogro. Coge las gemas. hero . moveRight ( ) her…" at bounding box center [504, 122] width 143 height 220
click at [502, 230] on button "Correr" at bounding box center [499, 228] width 158 height 14
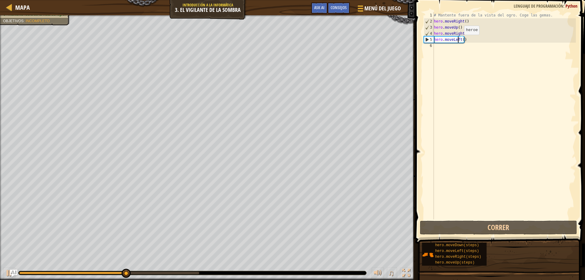
click at [459, 41] on div "# Mantente fuera de la vista del ogro. Coge las gemas. hero . moveRight ( ) her…" at bounding box center [504, 122] width 143 height 220
click at [460, 41] on div "# Mantente fuera de la vista del ogro. Coge las gemas. hero . moveRight ( ) her…" at bounding box center [504, 122] width 143 height 220
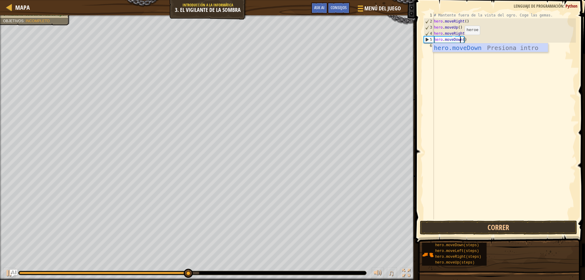
scroll to position [3, 2]
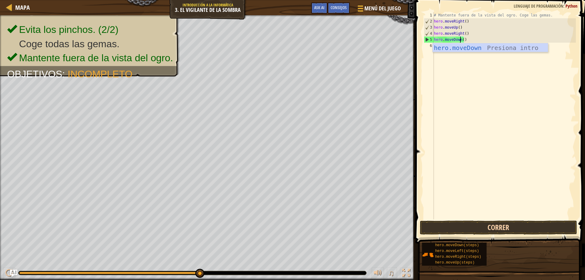
type textarea "hero.moveDown()"
click at [502, 225] on button "Correr" at bounding box center [499, 228] width 158 height 14
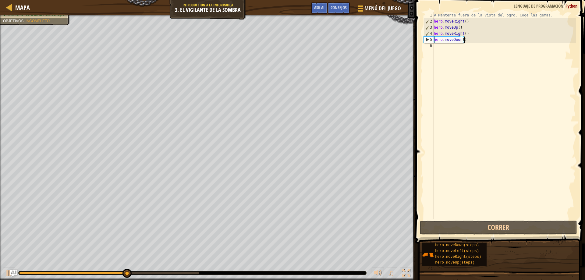
click at [468, 40] on div "# Mantente fuera de la vista del ogro. Coge las gemas. hero . moveRight ( ) her…" at bounding box center [504, 122] width 143 height 220
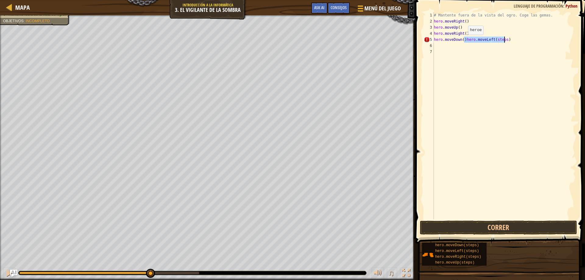
click at [464, 41] on div "# Mantente fuera de la vista del ogro. Coge las gemas. hero . moveRight ( ) her…" at bounding box center [504, 115] width 143 height 207
click at [471, 47] on div "# Mantente fuera de la vista del ogro. Coge las gemas. hero . moveRight ( ) her…" at bounding box center [504, 122] width 143 height 220
click at [473, 47] on div "# Mantente fuera de la vista del ogro. Coge las gemas. hero . moveRight ( ) her…" at bounding box center [504, 122] width 143 height 220
click at [509, 225] on button "Correr" at bounding box center [499, 228] width 158 height 14
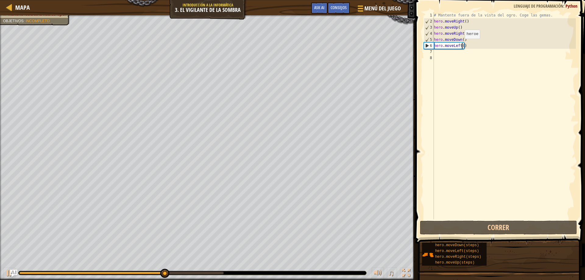
click at [460, 45] on div "# Mantente fuera de la vista del ogro. Coge las gemas. hero . moveRight ( ) her…" at bounding box center [504, 122] width 143 height 220
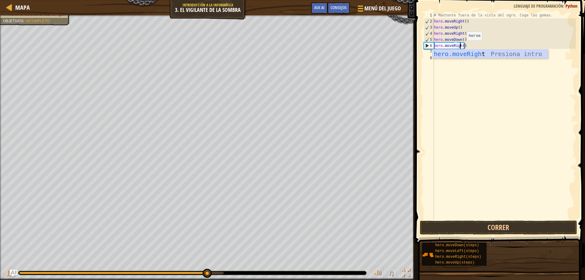
scroll to position [3, 2]
click at [482, 56] on div "hero.moveRight Presiona intro" at bounding box center [490, 62] width 115 height 27
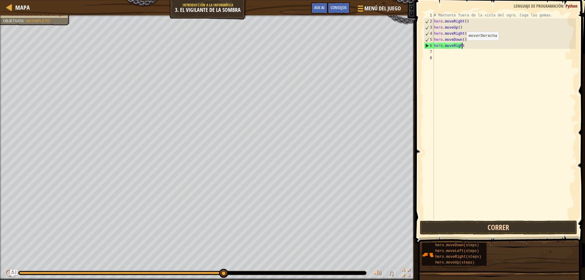
scroll to position [3, 2]
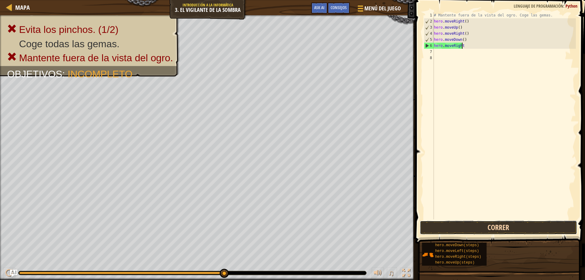
click at [485, 228] on button "Correr" at bounding box center [499, 228] width 158 height 14
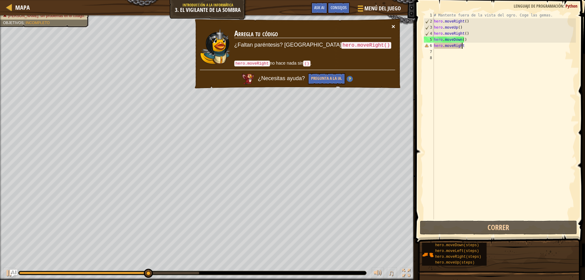
click at [393, 23] on button "×" at bounding box center [394, 26] width 4 height 6
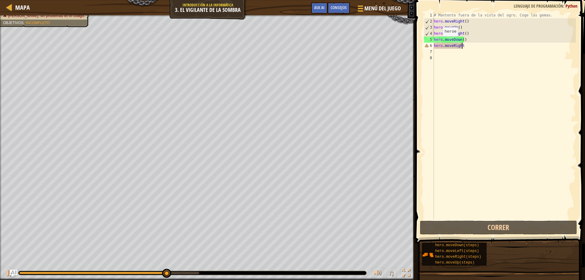
type textarea "hero.moveRight()"
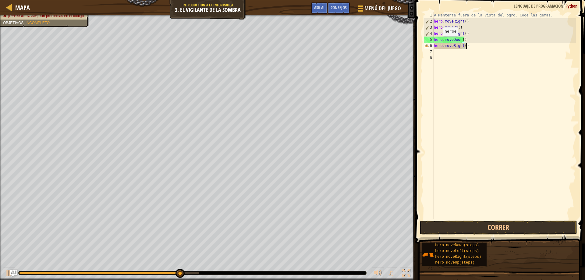
click at [480, 85] on div "# Mantente fuera de la vista del ogro. Coge las gemas. hero . moveRight ( ) her…" at bounding box center [504, 122] width 143 height 220
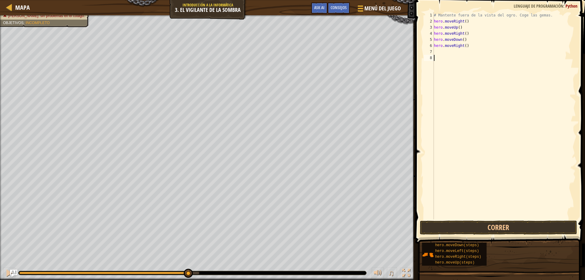
scroll to position [3, 0]
click at [487, 223] on button "Correr" at bounding box center [499, 228] width 158 height 14
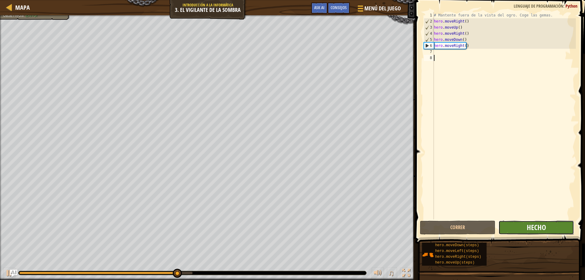
click at [529, 228] on span "Hecho" at bounding box center [536, 228] width 19 height 10
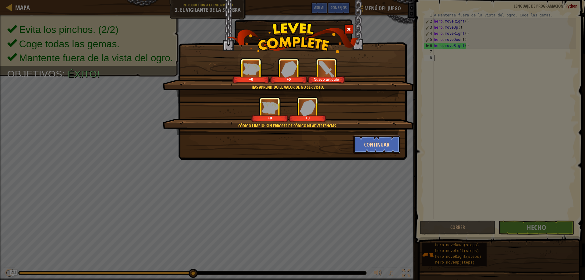
click at [374, 142] on button "Continuar" at bounding box center [377, 144] width 47 height 18
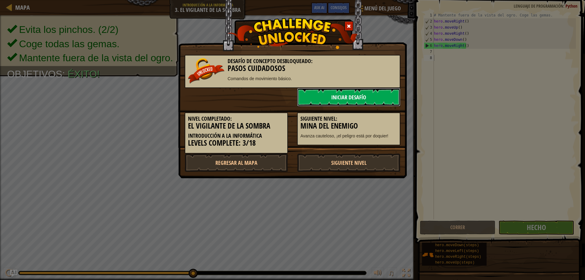
click at [370, 97] on link "Iniciar Desafío" at bounding box center [348, 97] width 103 height 18
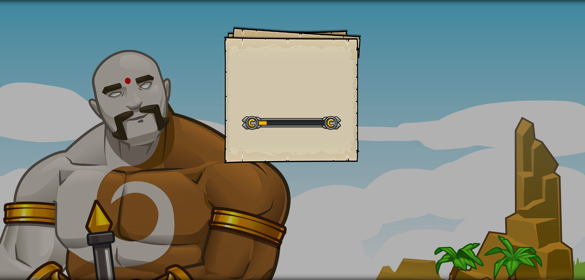
click at [370, 97] on div "Goals Start Level Error al cargar desde el servidor. Intenta refrescar la págin…" at bounding box center [292, 140] width 585 height 280
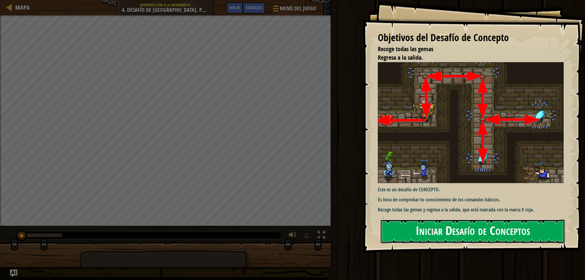
click at [461, 229] on button "Iniciar Desafío de Conceptos" at bounding box center [473, 232] width 184 height 24
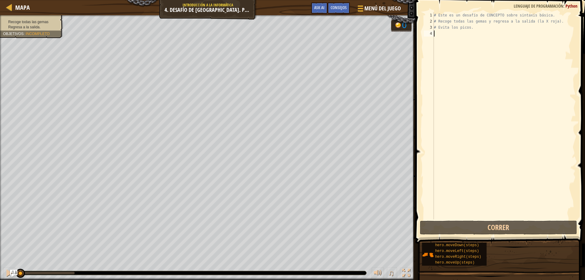
click at [459, 33] on div "# Este es un desafío de CONCEPTO sobre sintaxis básica. # Recoge todas las gema…" at bounding box center [504, 122] width 143 height 220
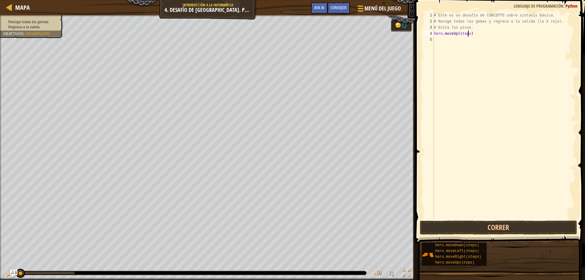
click at [468, 36] on div "# Este es un desafío de CONCEPTO sobre sintaxis básica. # Recoge todas las gema…" at bounding box center [504, 122] width 143 height 220
type textarea "hero.moveUp()"
click at [487, 222] on button "Correr" at bounding box center [499, 228] width 158 height 14
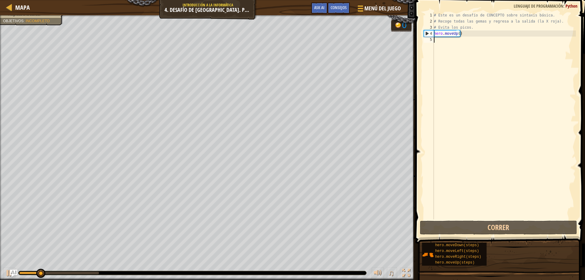
click at [452, 39] on div "# Este es un desafío de CONCEPTO sobre sintaxis básica. # Recoge todas las gema…" at bounding box center [504, 122] width 143 height 220
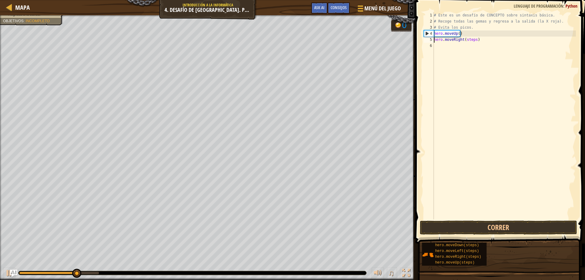
click at [474, 40] on div "# Este es un desafío de CONCEPTO sobre sintaxis básica. # Recoge todas las gema…" at bounding box center [504, 122] width 143 height 220
click at [496, 225] on button "Correr" at bounding box center [499, 228] width 158 height 14
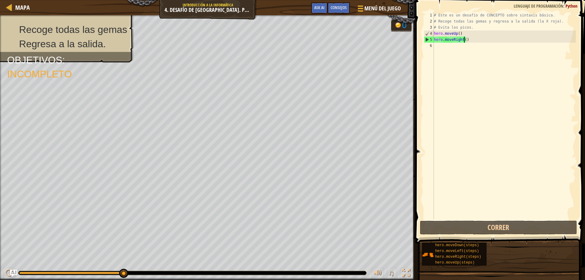
click at [470, 39] on div "# Este es un desafío de CONCEPTO sobre sintaxis básica. # Recoge todas las gema…" at bounding box center [504, 122] width 143 height 220
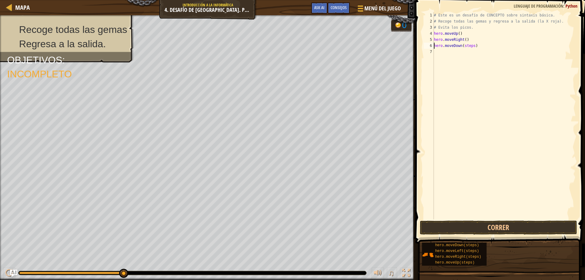
click at [472, 44] on div "# Este es un desafío de CONCEPTO sobre sintaxis básica. # Recoge todas las gema…" at bounding box center [504, 122] width 143 height 220
type textarea "hero.moveDown()"
click at [495, 218] on div "# Este es un desafío de CONCEPTO sobre sintaxis básica. # Recoge todas las gema…" at bounding box center [504, 122] width 143 height 220
click at [496, 224] on button "Correr" at bounding box center [499, 228] width 158 height 14
click at [472, 53] on div "# Este es un desafío de CONCEPTO sobre sintaxis básica. # Recoge todas las gema…" at bounding box center [504, 122] width 143 height 220
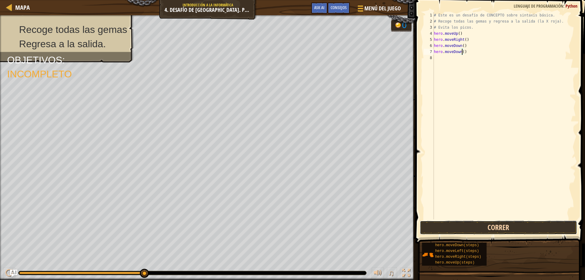
click at [498, 228] on button "Correr" at bounding box center [499, 228] width 158 height 14
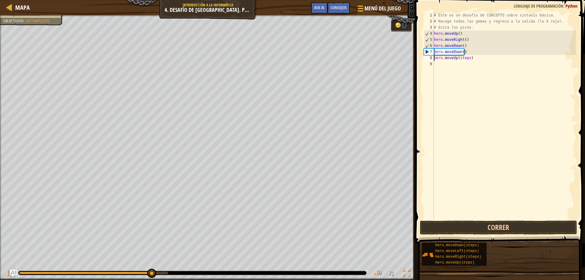
click at [468, 57] on div "# Este es un desafío de CONCEPTO sobre sintaxis básica. # Recoge todas las gema…" at bounding box center [504, 122] width 143 height 220
click at [489, 229] on button "Correr" at bounding box center [499, 228] width 158 height 14
click at [475, 65] on div "# Este es un desafío de CONCEPTO sobre sintaxis básica. # Recoge todas las gema…" at bounding box center [505, 122] width 141 height 220
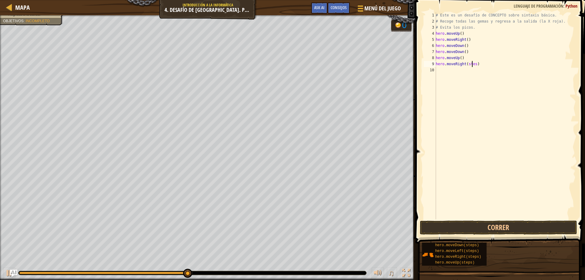
click at [473, 65] on div "# Este es un desafío de CONCEPTO sobre sintaxis básica. # Recoge todas las gema…" at bounding box center [505, 122] width 141 height 220
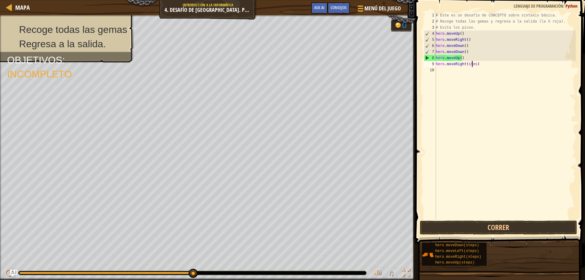
click at [474, 65] on div "# Este es un desafío de CONCEPTO sobre sintaxis básica. # Recoge todas las gema…" at bounding box center [505, 122] width 141 height 220
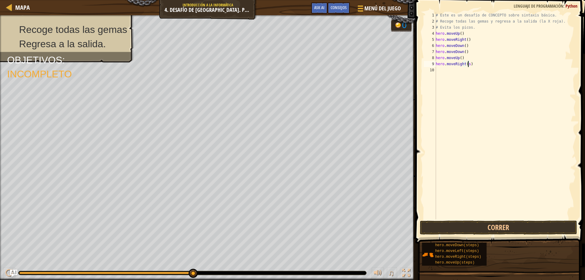
type textarea "hero.moveRight()"
click at [497, 227] on button "Correr" at bounding box center [499, 228] width 158 height 14
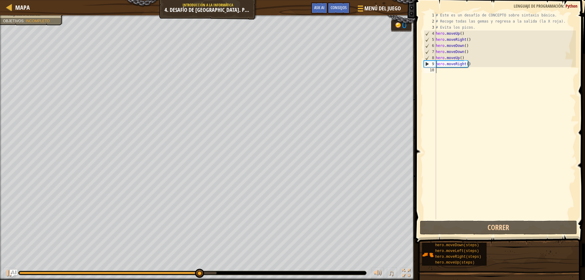
click at [454, 70] on div "# Este es un desafío de CONCEPTO sobre sintaxis básica. # Recoge todas las gema…" at bounding box center [505, 122] width 141 height 220
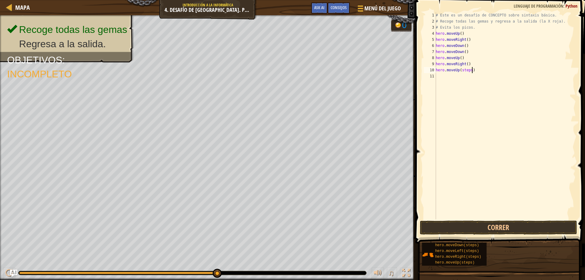
click at [471, 70] on div "# Este es un desafío de CONCEPTO sobre sintaxis básica. # Recoge todas las gema…" at bounding box center [505, 122] width 141 height 220
click at [470, 71] on div "# Este es un desafío de CONCEPTO sobre sintaxis básica. # Recoge todas las gema…" at bounding box center [505, 122] width 141 height 220
type textarea "hero.moveUp()"
click at [501, 233] on button "Correr" at bounding box center [499, 228] width 158 height 14
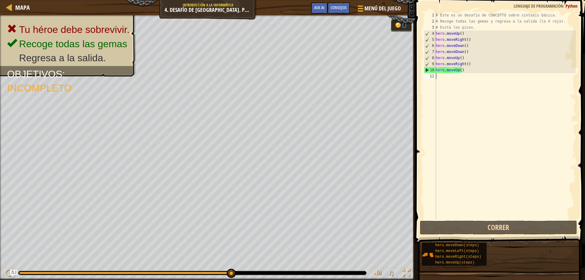
click at [441, 78] on div "# Este es un desafío de CONCEPTO sobre sintaxis básica. # Recoge todas las gema…" at bounding box center [505, 122] width 141 height 220
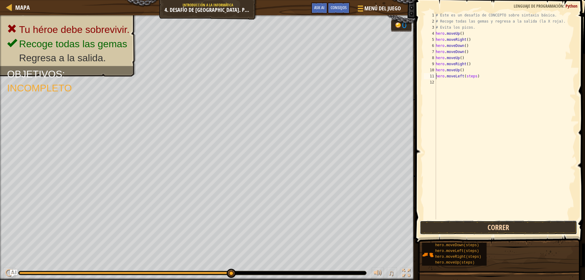
click at [503, 229] on button "Correr" at bounding box center [499, 228] width 158 height 14
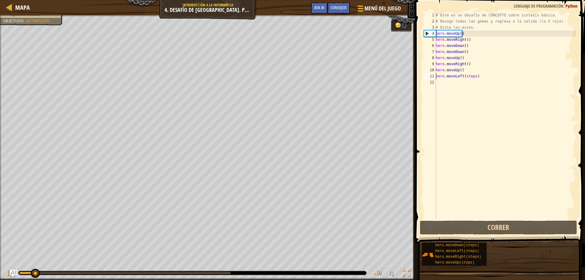
click at [474, 76] on div "# Este es un desafío de CONCEPTO sobre sintaxis básica. # Recoge todas las gema…" at bounding box center [505, 122] width 141 height 220
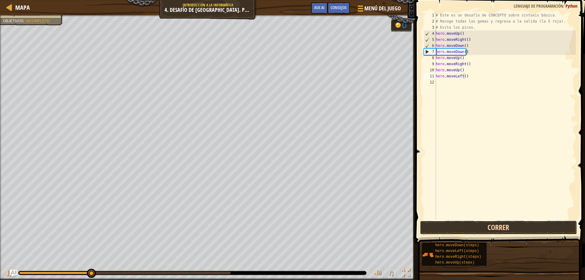
click at [500, 224] on button "Correr" at bounding box center [499, 228] width 158 height 14
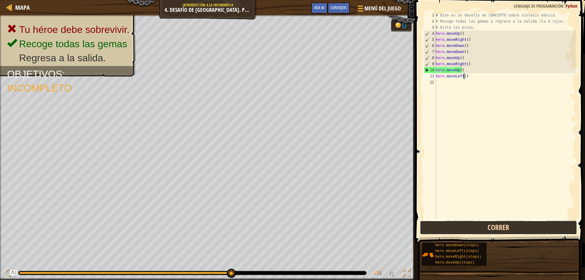
click at [476, 228] on button "Correr" at bounding box center [499, 228] width 158 height 14
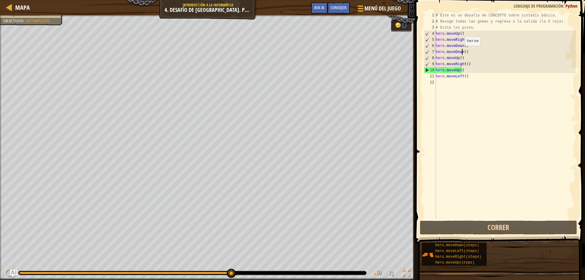
click at [462, 52] on div "# Este es un desafío de CONCEPTO sobre sintaxis básica. # Recoge todas las gema…" at bounding box center [505, 122] width 141 height 220
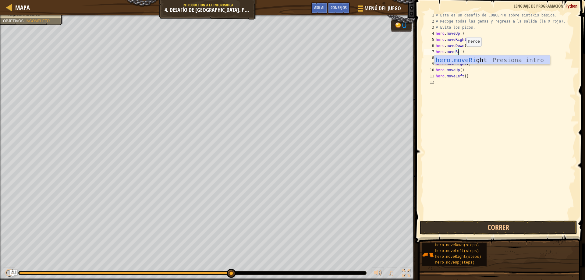
scroll to position [3, 2]
click at [473, 58] on div "hero.moveRigh t Presiona intro" at bounding box center [492, 68] width 115 height 27
click at [458, 59] on div "# Este es un desafío de CONCEPTO sobre sintaxis básica. # Recoge todas las gema…" at bounding box center [505, 122] width 141 height 220
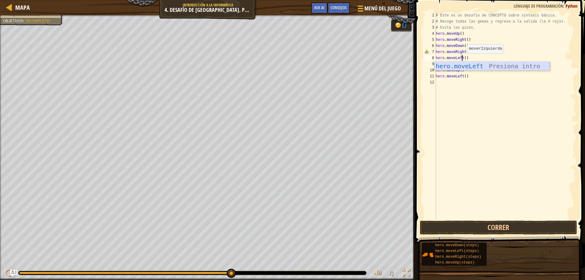
click at [474, 66] on div "hero.moveLeft Presiona intro" at bounding box center [492, 75] width 115 height 27
click at [466, 52] on div "# Este es un desafío de CONCEPTO sobre sintaxis básica. # Recoge todas las gema…" at bounding box center [505, 122] width 141 height 220
click at [464, 65] on div "# Este es un desafío de CONCEPTO sobre sintaxis básica. # Recoge todas las gema…" at bounding box center [505, 122] width 141 height 220
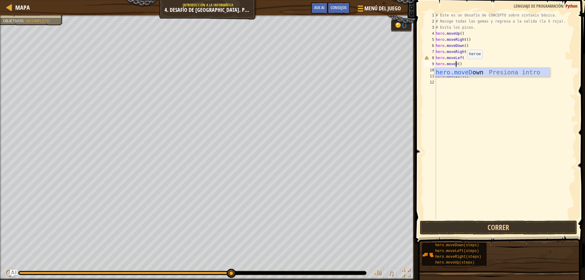
scroll to position [3, 2]
click at [469, 74] on div "hero.moveDown Presiona intro" at bounding box center [492, 81] width 115 height 27
click at [463, 77] on div "# Este es un desafío de CONCEPTO sobre sintaxis básica. # Recoge todas las gema…" at bounding box center [505, 122] width 141 height 220
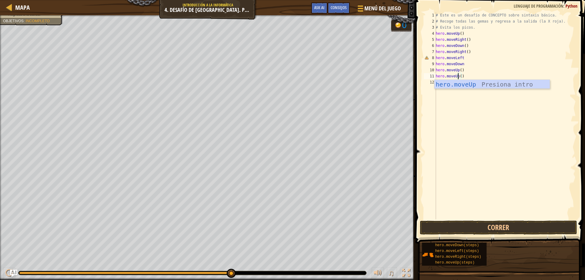
click at [466, 66] on div "# Este es un desafío de CONCEPTO sobre sintaxis básica. # Recoge todas las gema…" at bounding box center [505, 122] width 141 height 220
click at [472, 57] on div "# Este es un desafío de CONCEPTO sobre sintaxis básica. # Recoge todas las gema…" at bounding box center [505, 122] width 141 height 220
type textarea "hero.moveLeft()"
click at [480, 83] on div "# Este es un desafío de CONCEPTO sobre sintaxis básica. # Recoge todas las gema…" at bounding box center [505, 122] width 141 height 220
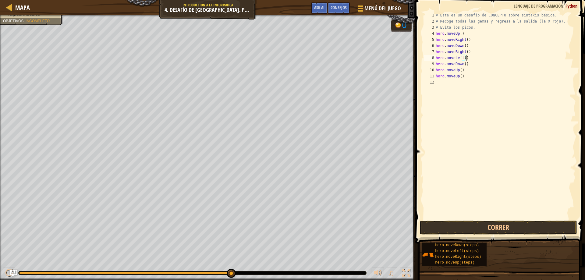
scroll to position [3, 0]
click at [475, 83] on div "# Este es un desafío de CONCEPTO sobre sintaxis básica. # Recoge todas las gema…" at bounding box center [505, 122] width 141 height 220
type textarea "hero.moveLeft()"
click at [468, 88] on div "# Este es un desafío de CONCEPTO sobre sintaxis básica. # Recoge todas las gema…" at bounding box center [505, 122] width 141 height 220
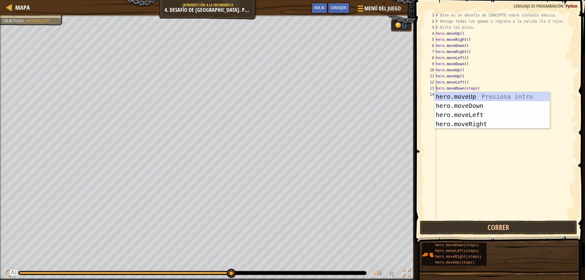
click at [473, 88] on div "# Este es un desafío de CONCEPTO sobre sintaxis básica. # Recoge todas las gema…" at bounding box center [505, 122] width 141 height 220
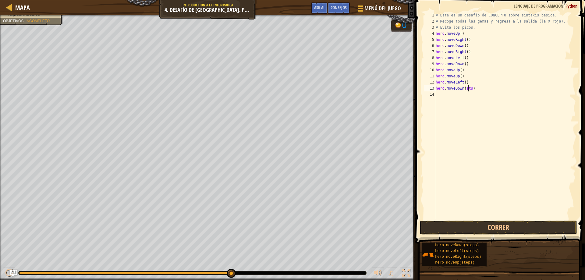
click at [470, 89] on div "# Este es un desafío de CONCEPTO sobre sintaxis básica. # Recoge todas las gema…" at bounding box center [505, 122] width 141 height 220
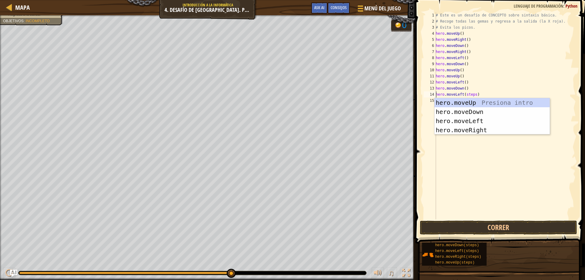
click at [473, 94] on div "# Este es un desafío de CONCEPTO sobre sintaxis básica. # Recoge todas las gema…" at bounding box center [505, 122] width 141 height 220
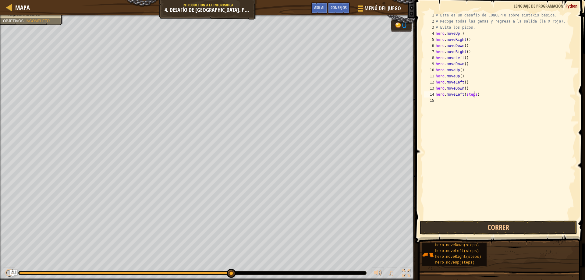
click at [474, 95] on div "# Este es un desafío de CONCEPTO sobre sintaxis básica. # Recoge todas las gema…" at bounding box center [505, 122] width 141 height 220
type textarea "hero.moveLeft()"
click at [461, 102] on div "# Este es un desafío de CONCEPTO sobre sintaxis básica. # Recoge todas las gema…" at bounding box center [505, 122] width 141 height 220
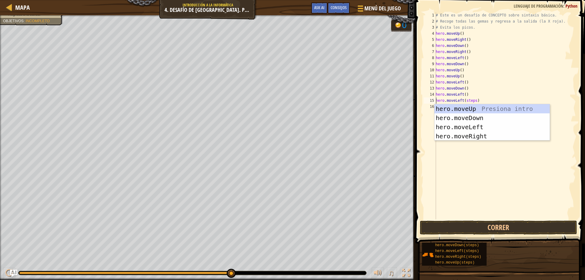
click at [474, 100] on div "# Este es un desafío de CONCEPTO sobre sintaxis básica. # Recoge todas las gema…" at bounding box center [505, 122] width 141 height 220
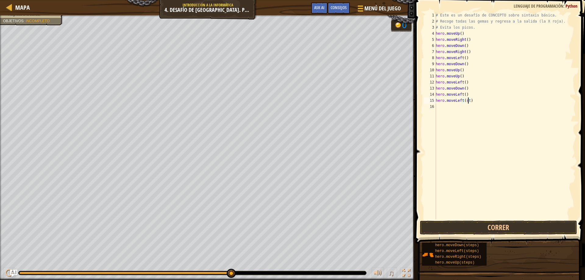
type textarea "hero.moveLeft()"
click at [502, 222] on button "Correr" at bounding box center [499, 228] width 158 height 14
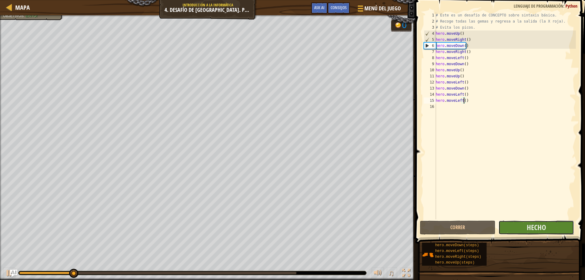
click at [527, 229] on button "Hecho" at bounding box center [537, 228] width 76 height 14
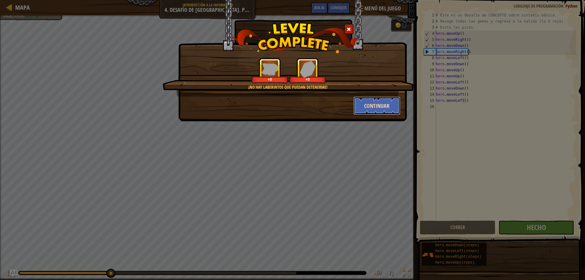
click at [377, 102] on button "Continuar" at bounding box center [377, 106] width 47 height 18
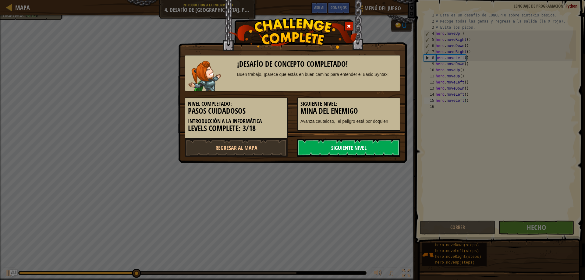
click at [352, 144] on link "Siguiente nivel" at bounding box center [348, 148] width 103 height 18
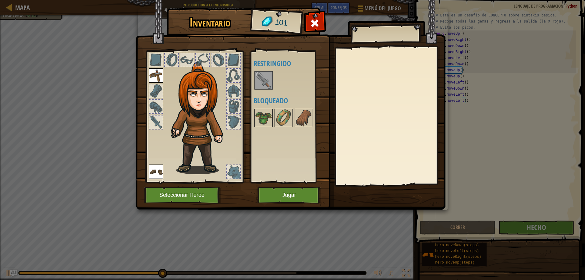
click at [267, 82] on img at bounding box center [263, 80] width 17 height 17
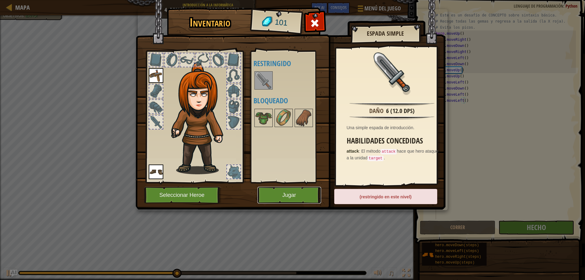
click at [306, 195] on button "Jugar" at bounding box center [290, 195] width 64 height 17
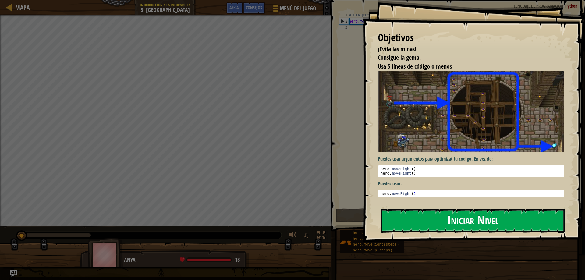
click at [417, 216] on button "Iniciar Nivel" at bounding box center [473, 221] width 184 height 24
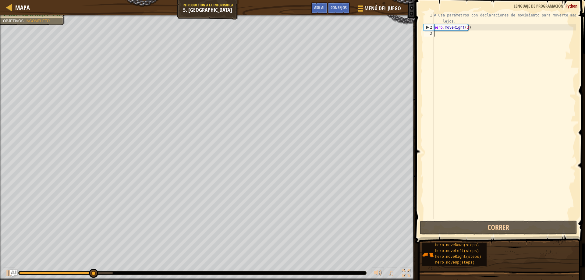
click at [452, 34] on div "# Usa parámetros con declaraciones de movimiento para moverte más lejos. hero .…" at bounding box center [504, 125] width 143 height 226
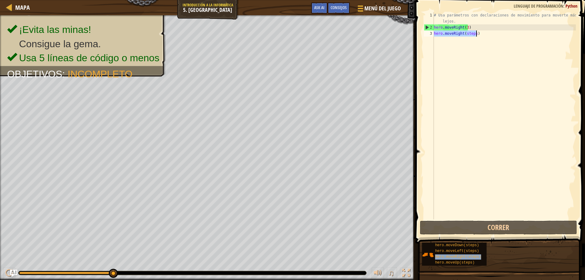
type textarea "hero.moveRight(steps)"
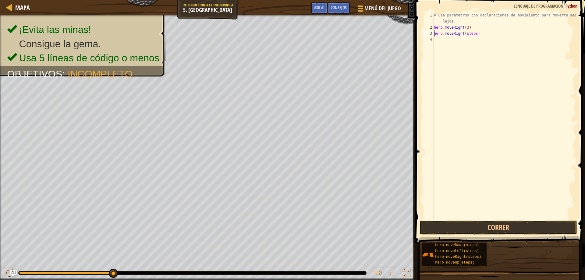
click at [503, 219] on div "# Usa parámetros con declaraciones de movimiento para moverte más lejos. hero .…" at bounding box center [504, 125] width 143 height 226
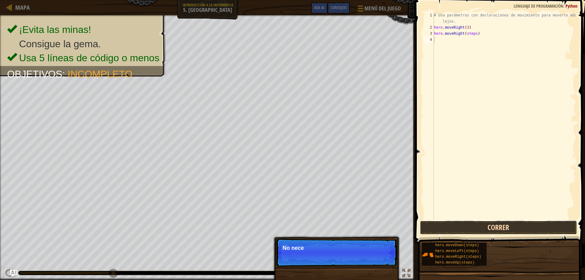
click at [504, 223] on button "Correr" at bounding box center [499, 228] width 158 height 14
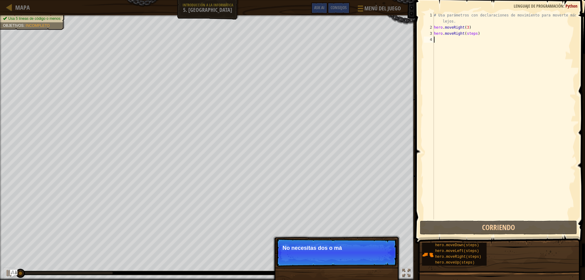
click at [475, 35] on div "# Usa parámetros con declaraciones de movimiento para moverte más lejos. hero .…" at bounding box center [504, 125] width 143 height 226
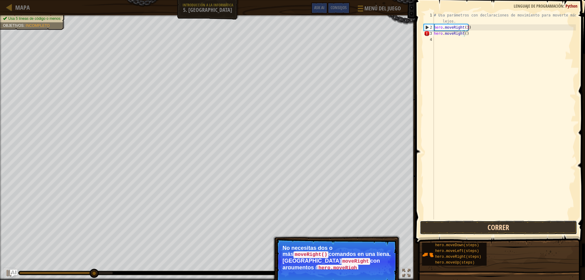
click at [516, 227] on button "Correr" at bounding box center [499, 228] width 158 height 14
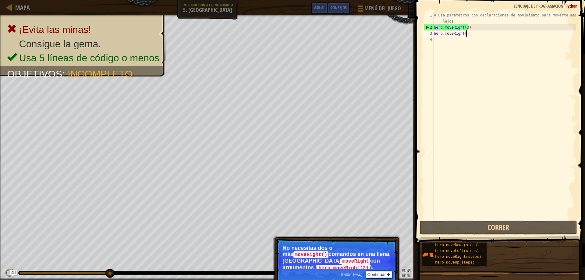
click at [472, 35] on div "# Usa parámetros con declaraciones de movimiento para moverte más lejos. hero .…" at bounding box center [504, 125] width 143 height 226
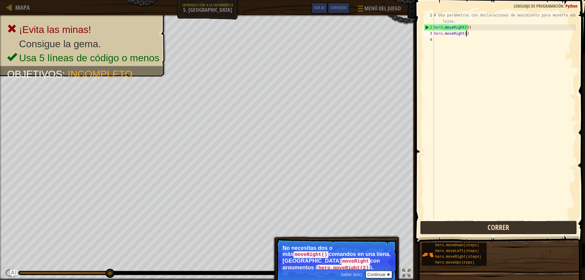
click at [508, 226] on button "Correr" at bounding box center [499, 228] width 158 height 14
click at [489, 234] on button "Correr" at bounding box center [499, 228] width 158 height 14
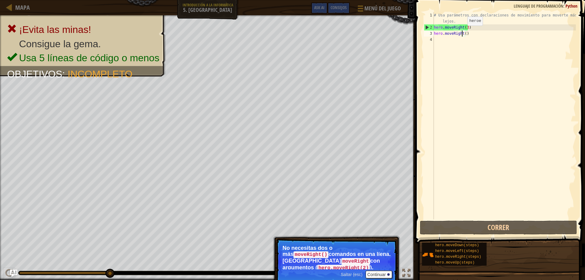
click at [463, 32] on div "# Usa parámetros con declaraciones de movimiento para moverte más lejos. hero .…" at bounding box center [504, 125] width 143 height 226
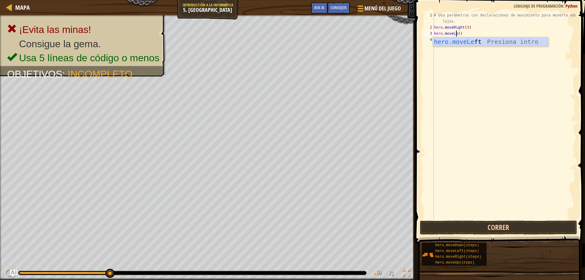
scroll to position [3, 2]
type textarea "hero.moveLeft()"
click at [464, 48] on div "# Usa parámetros con declaraciones de movimiento para moverte más lejos. hero .…" at bounding box center [504, 125] width 143 height 226
click at [481, 220] on span at bounding box center [501, 113] width 175 height 262
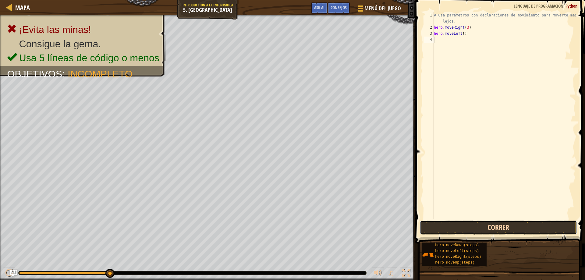
click at [485, 222] on button "Correr" at bounding box center [499, 228] width 158 height 14
